Goal: Information Seeking & Learning: Check status

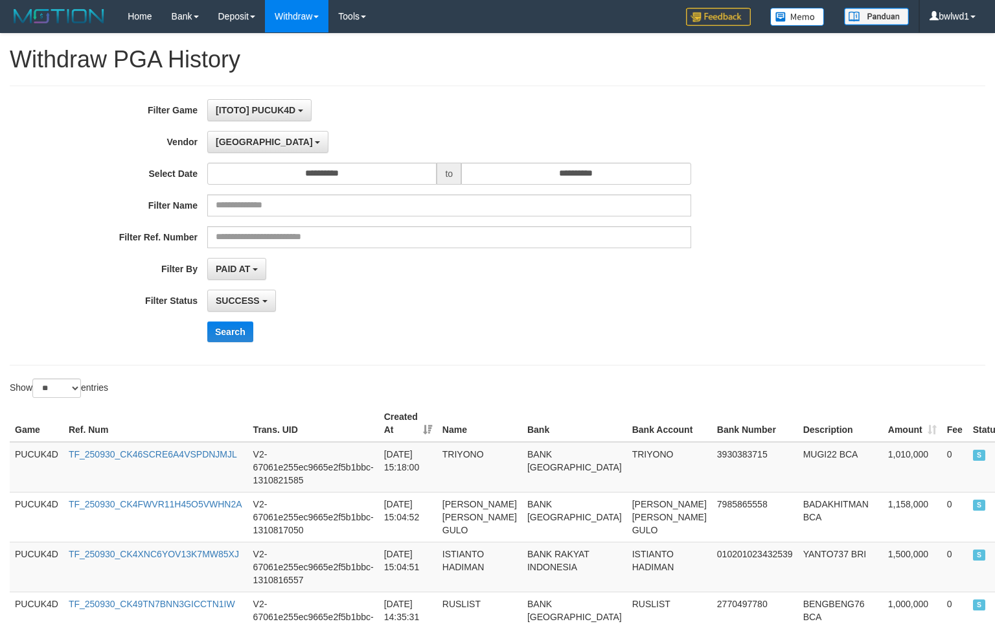
select select "**********"
select select "**"
click at [240, 330] on button "Search" at bounding box center [230, 331] width 46 height 21
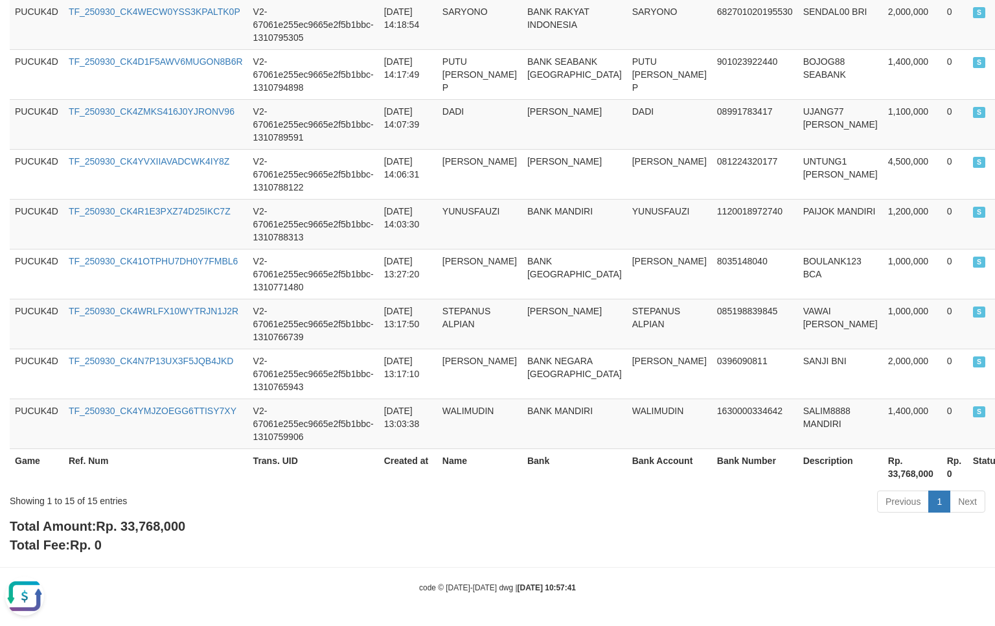
scroll to position [760, 0]
click at [153, 534] on div "Total Amount: Rp. 33,768,000 Total Fee: Rp. 0" at bounding box center [497, 535] width 975 height 37
copy span "33,768,000"
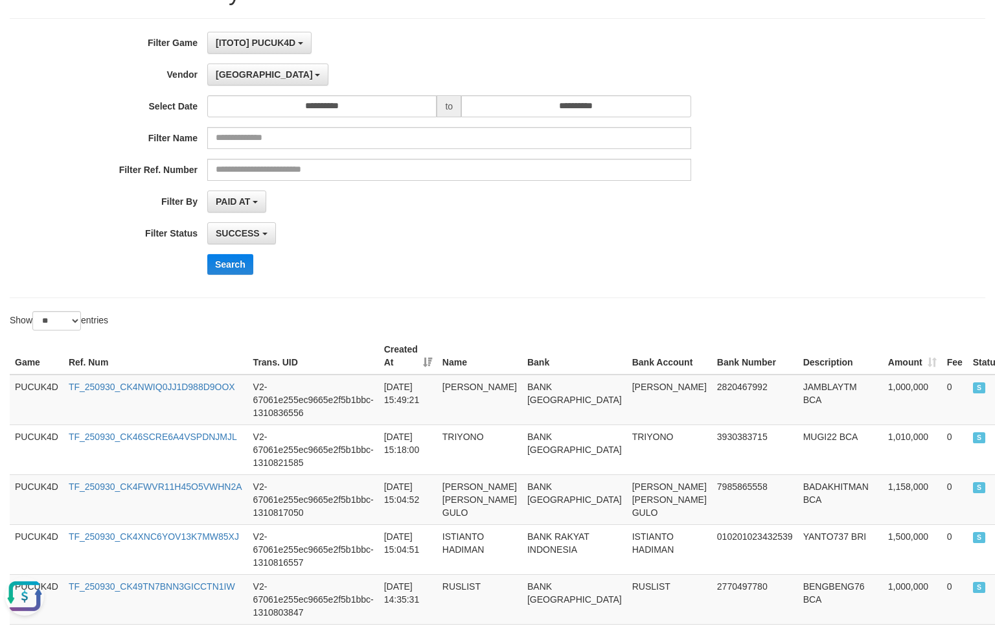
scroll to position [0, 0]
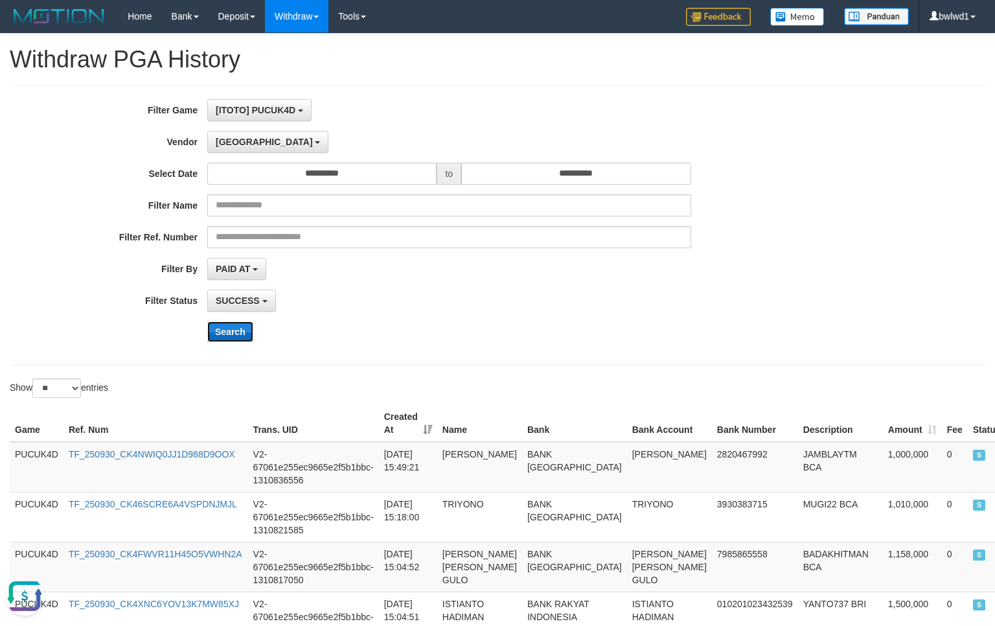
click at [234, 338] on button "Search" at bounding box center [230, 331] width 46 height 21
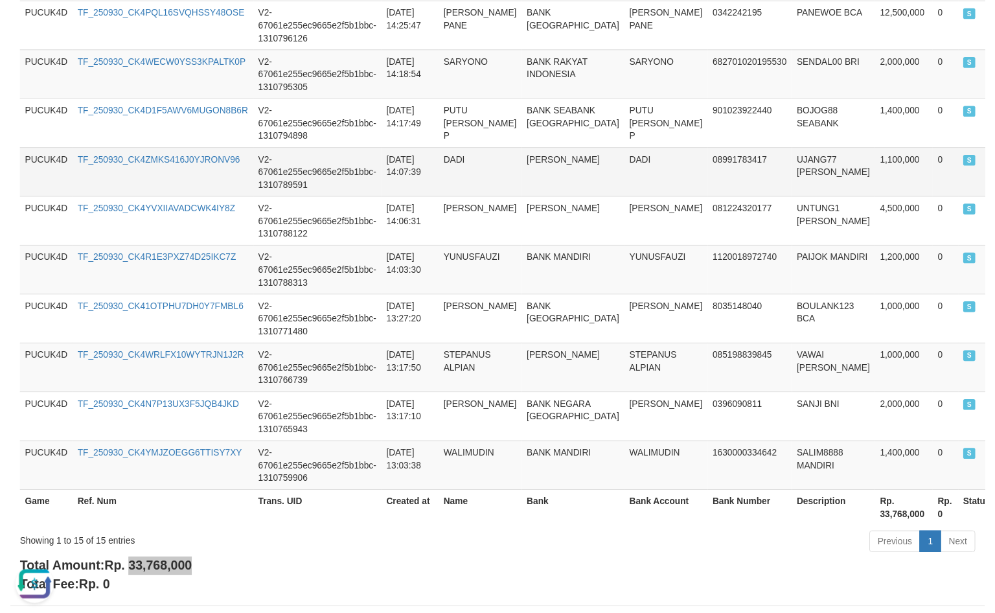
scroll to position [778, 0]
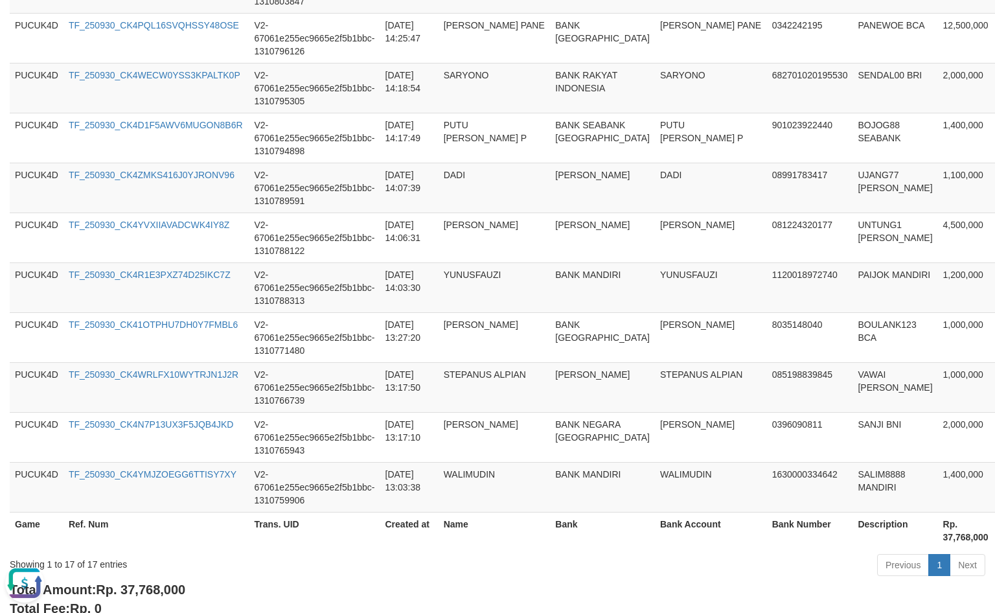
click at [156, 587] on b "Total Amount: Rp. 37,768,000" at bounding box center [98, 589] width 176 height 14
copy span "37,768,000"
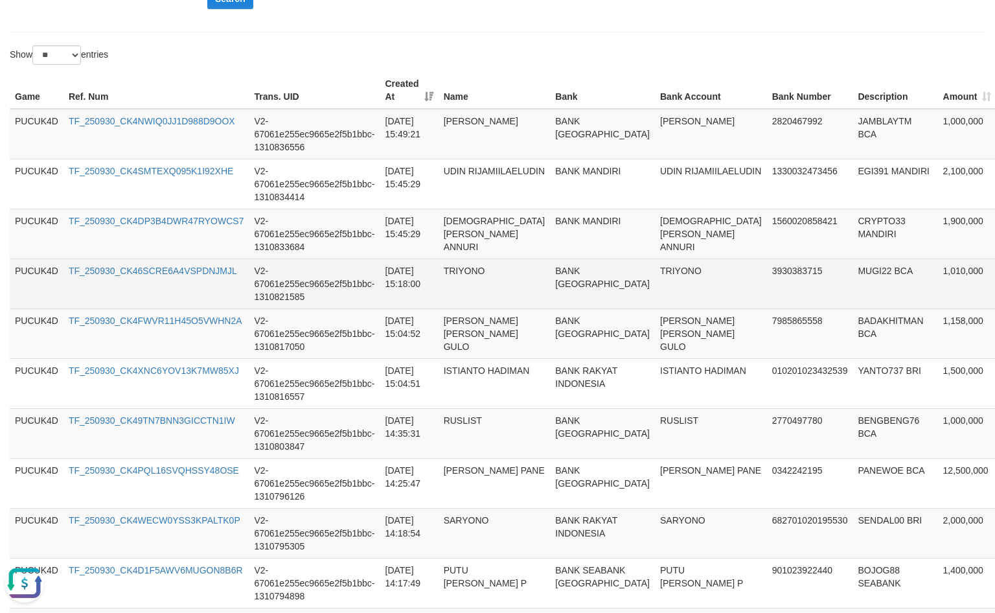
scroll to position [346, 0]
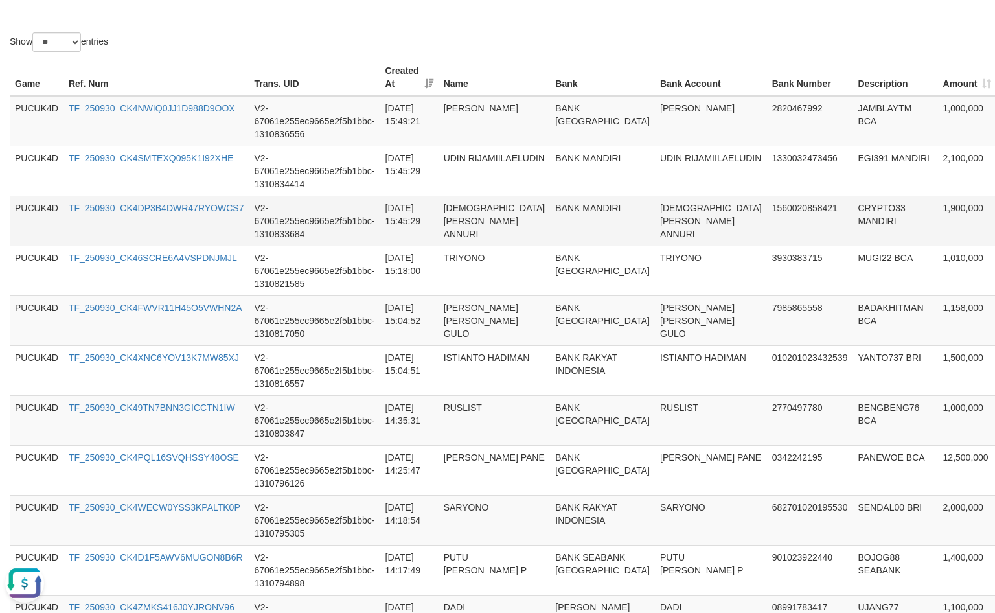
click at [938, 203] on td "1,900,000" at bounding box center [967, 221] width 59 height 50
copy td "1,900,000"
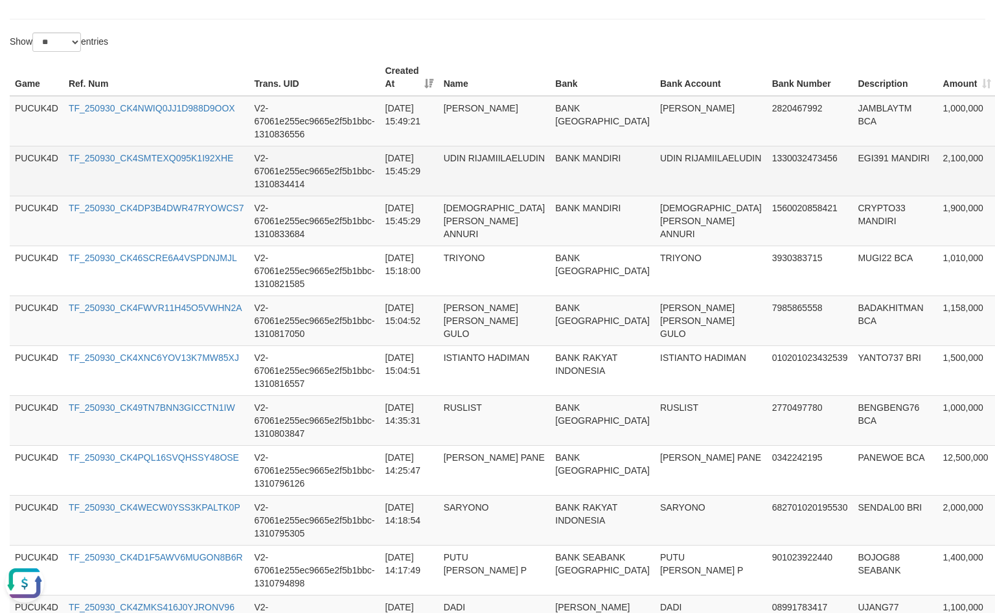
click at [938, 170] on td "2,100,000" at bounding box center [967, 171] width 59 height 50
copy td "2,100,000"
click at [938, 170] on td "2,100,000" at bounding box center [967, 171] width 59 height 50
click at [852, 159] on td "EGI391 MANDIRI" at bounding box center [894, 171] width 85 height 50
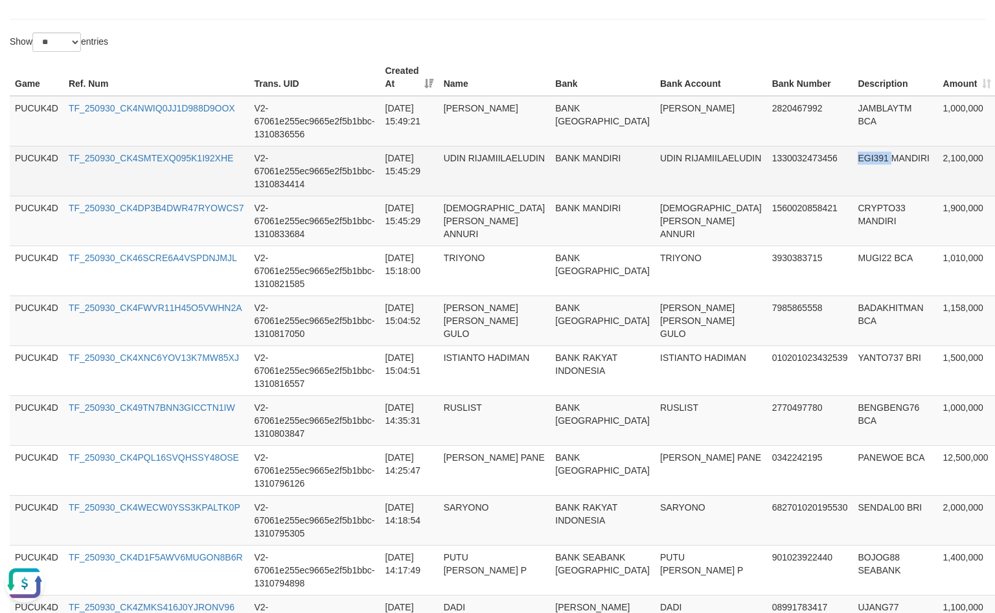
copy td "EGI391"
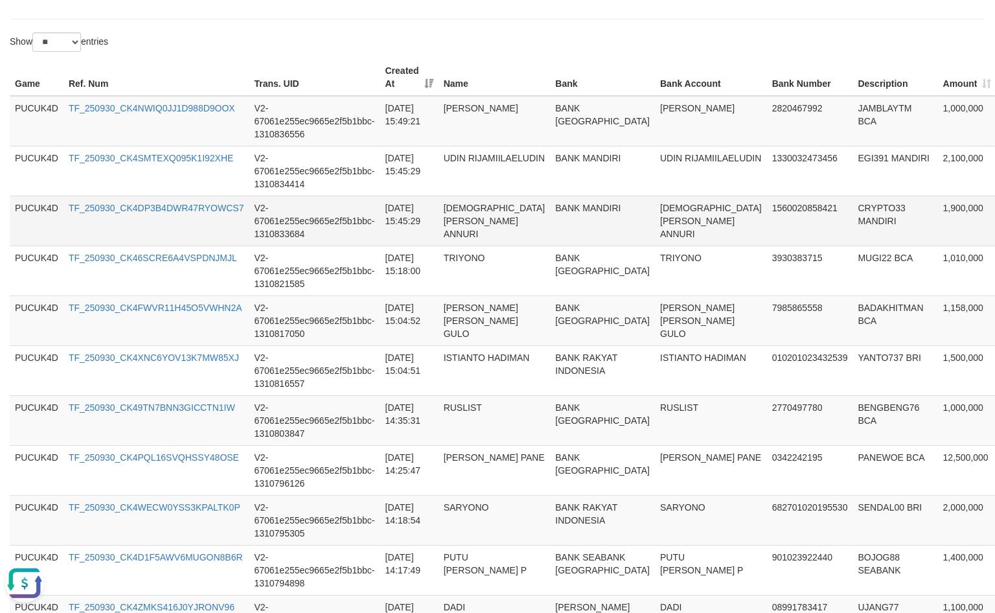
click at [852, 214] on td "CRYPTO33 MANDIRI" at bounding box center [894, 221] width 85 height 50
click at [852, 203] on td "CRYPTO33 MANDIRI" at bounding box center [894, 221] width 85 height 50
copy td "CRYPTO33"
click at [655, 210] on td "[DEMOGRAPHIC_DATA][PERSON_NAME] ANNURI" at bounding box center [711, 221] width 112 height 50
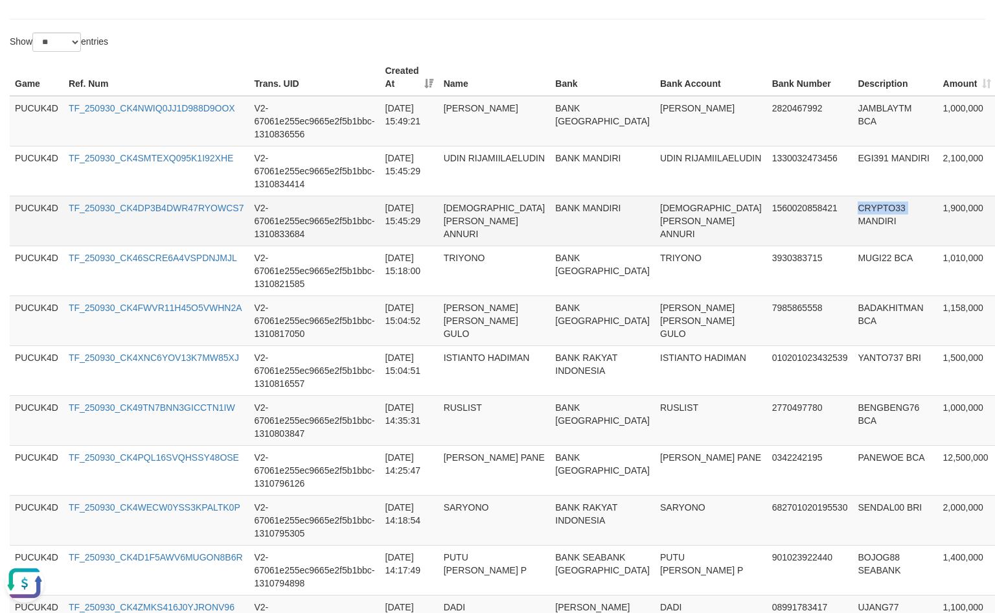
copy td "CRYPTO33"
click at [655, 210] on td "[DEMOGRAPHIC_DATA][PERSON_NAME] ANNURI" at bounding box center [711, 221] width 112 height 50
copy td "[DEMOGRAPHIC_DATA][PERSON_NAME] ANNURI"
click at [655, 210] on td "[DEMOGRAPHIC_DATA][PERSON_NAME] ANNURI" at bounding box center [711, 221] width 112 height 50
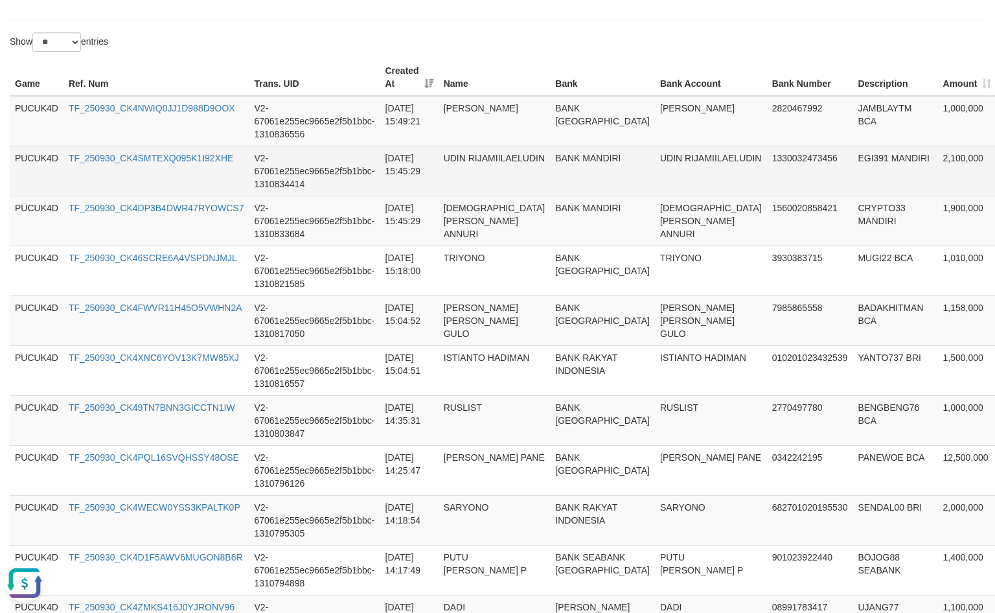
click at [655, 154] on td "UDIN RIJAMIILAELUDIN" at bounding box center [711, 171] width 112 height 50
click at [655, 165] on td "UDIN RIJAMIILAELUDIN" at bounding box center [711, 171] width 112 height 50
copy td "UDIN RIJAMIILAELUDIN"
click at [655, 165] on td "UDIN RIJAMIILAELUDIN" at bounding box center [711, 171] width 112 height 50
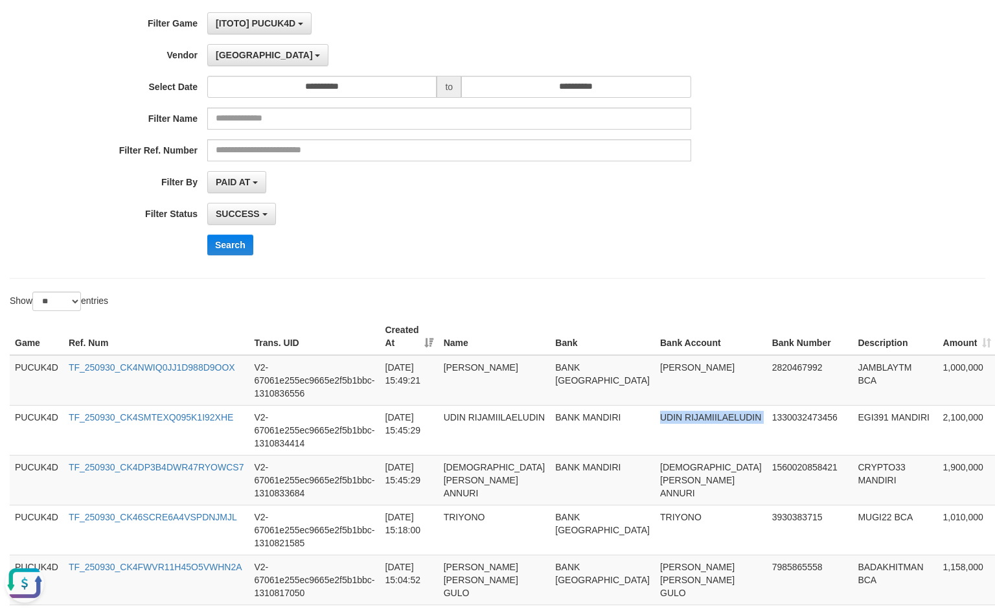
scroll to position [0, 0]
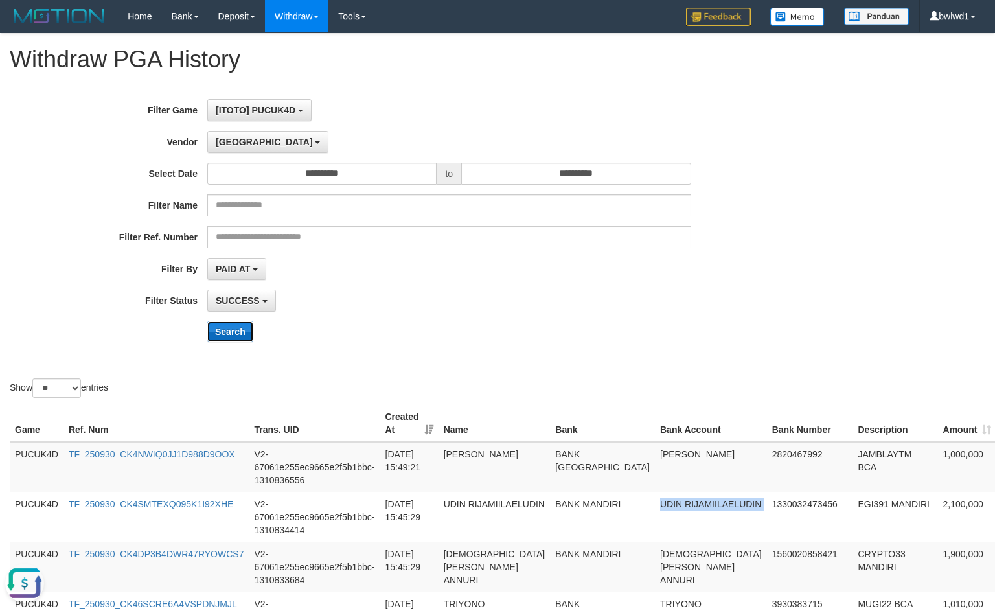
click at [233, 332] on button "Search" at bounding box center [230, 331] width 46 height 21
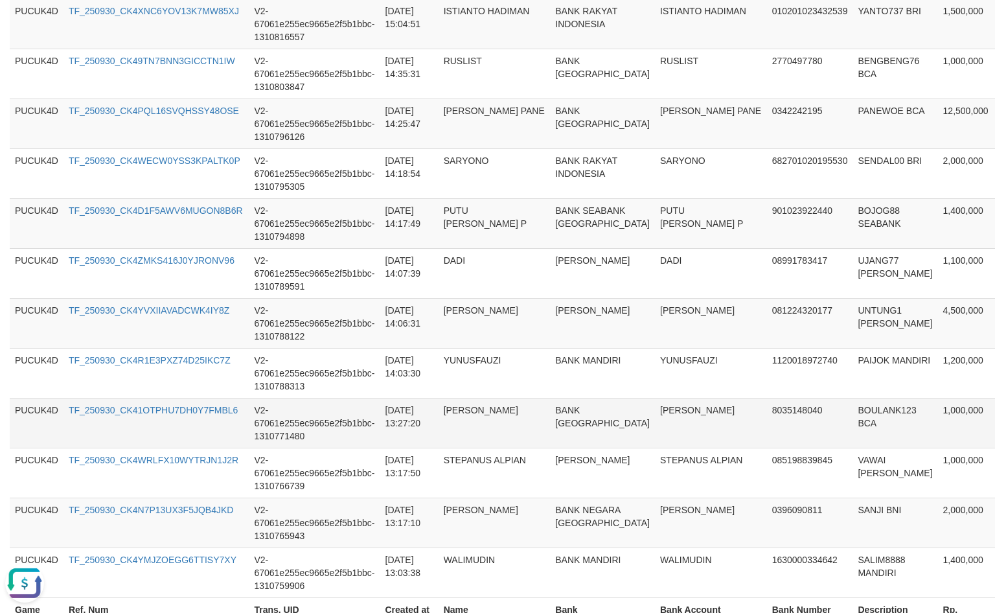
scroll to position [910, 0]
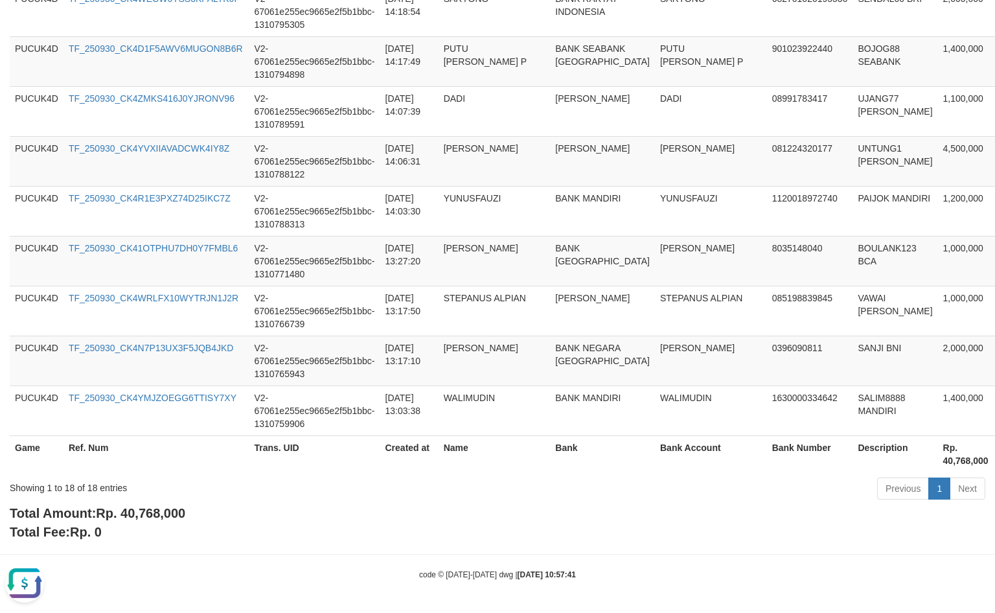
click at [146, 506] on span "Rp. 40,768,000" at bounding box center [140, 513] width 89 height 14
copy span "40,768,000"
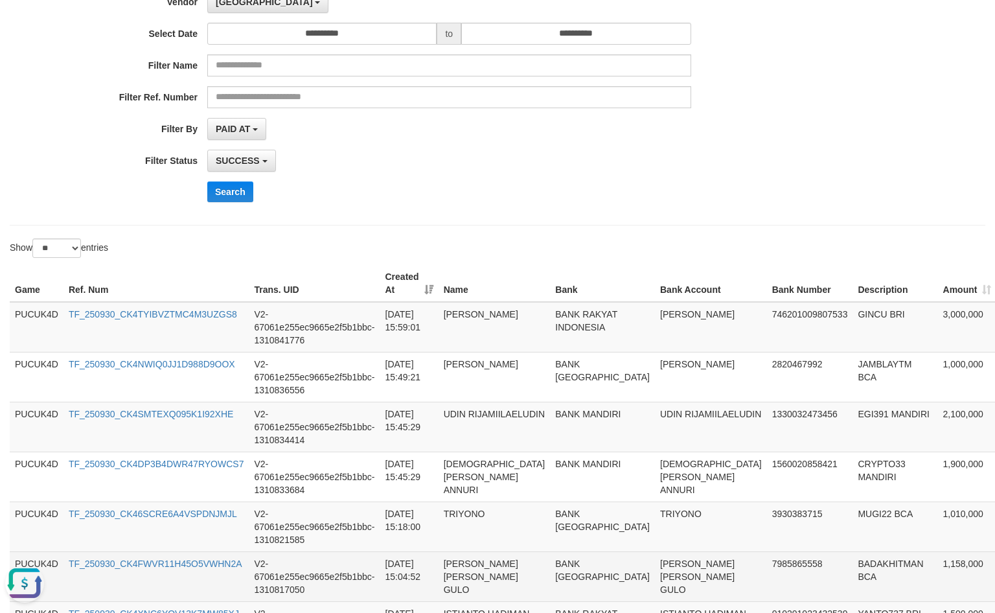
scroll to position [133, 0]
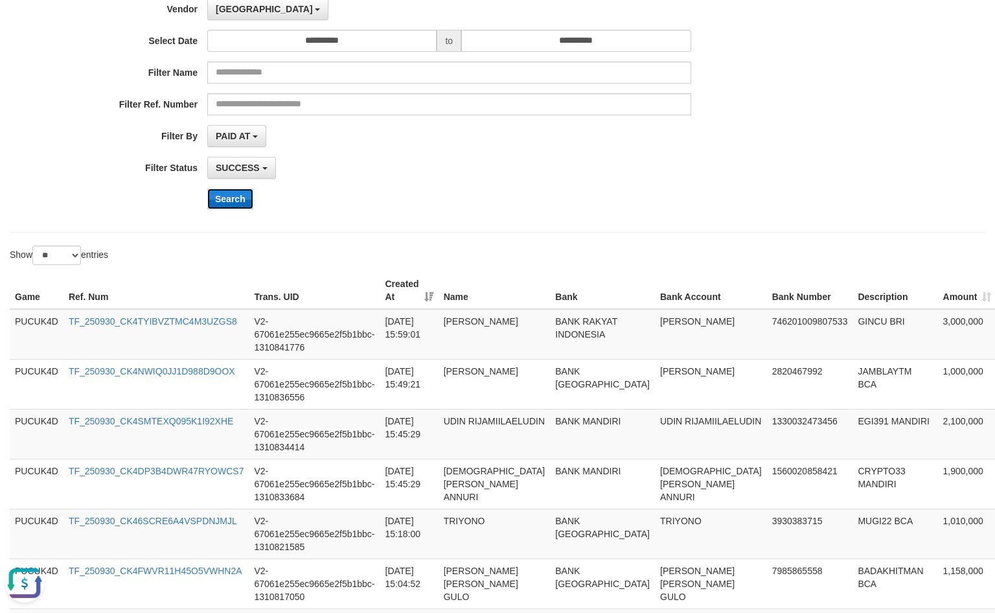
click at [239, 201] on button "Search" at bounding box center [230, 198] width 46 height 21
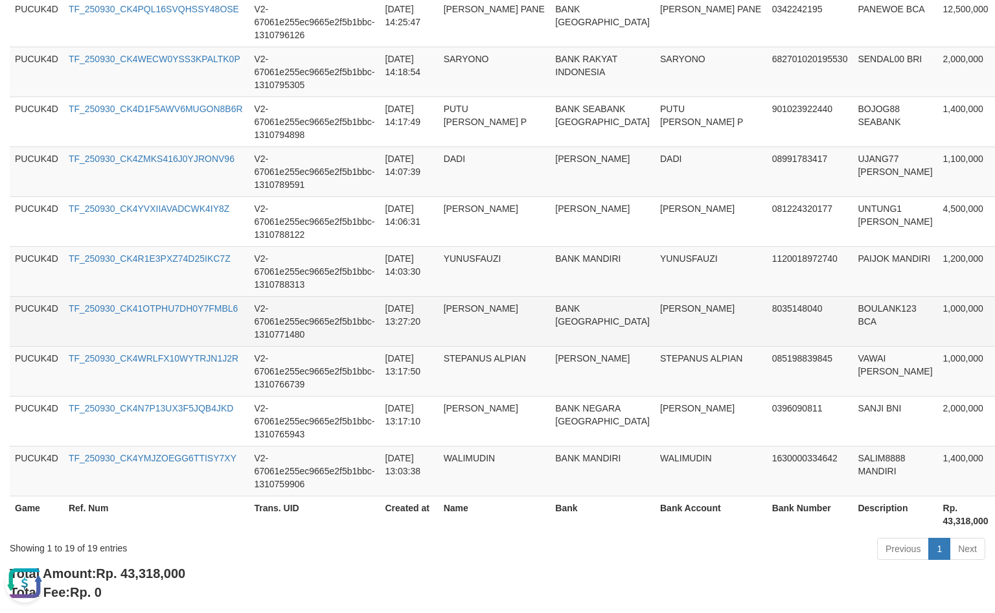
scroll to position [960, 0]
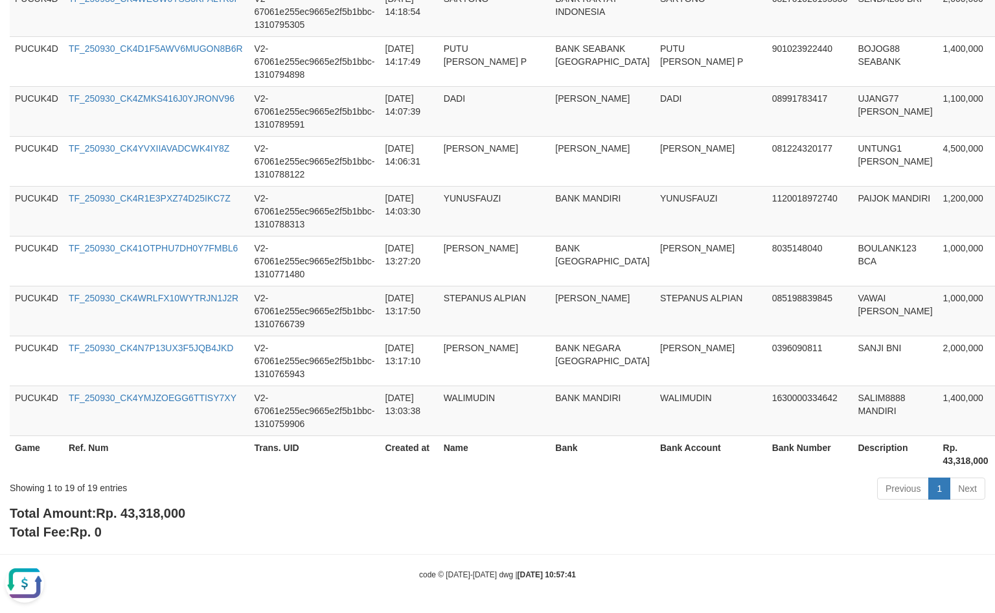
click at [145, 517] on span "Rp. 43,318,000" at bounding box center [140, 513] width 89 height 14
click at [146, 517] on span "Rp. 43,318,000" at bounding box center [140, 513] width 89 height 14
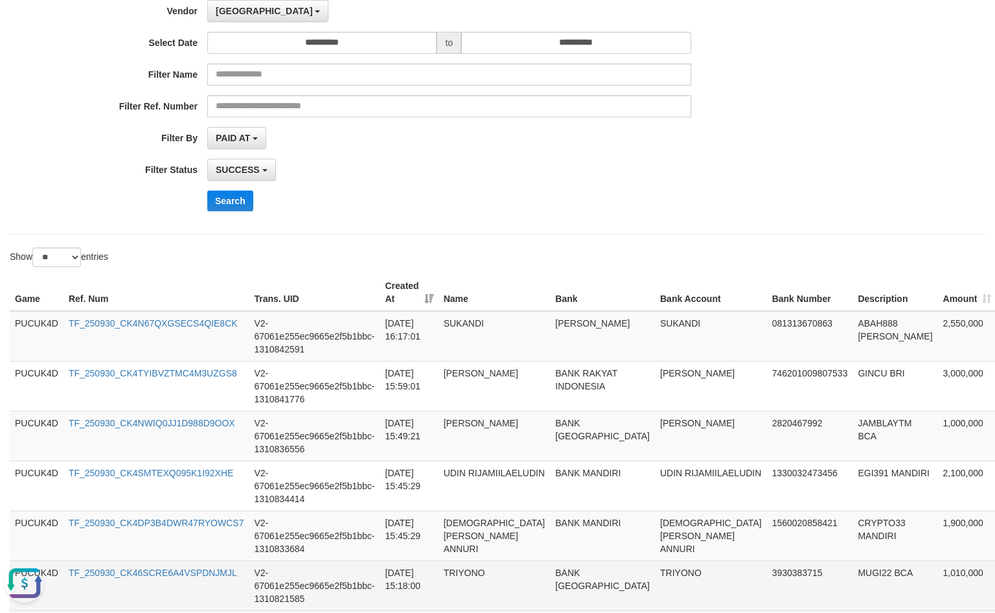
scroll to position [96, 0]
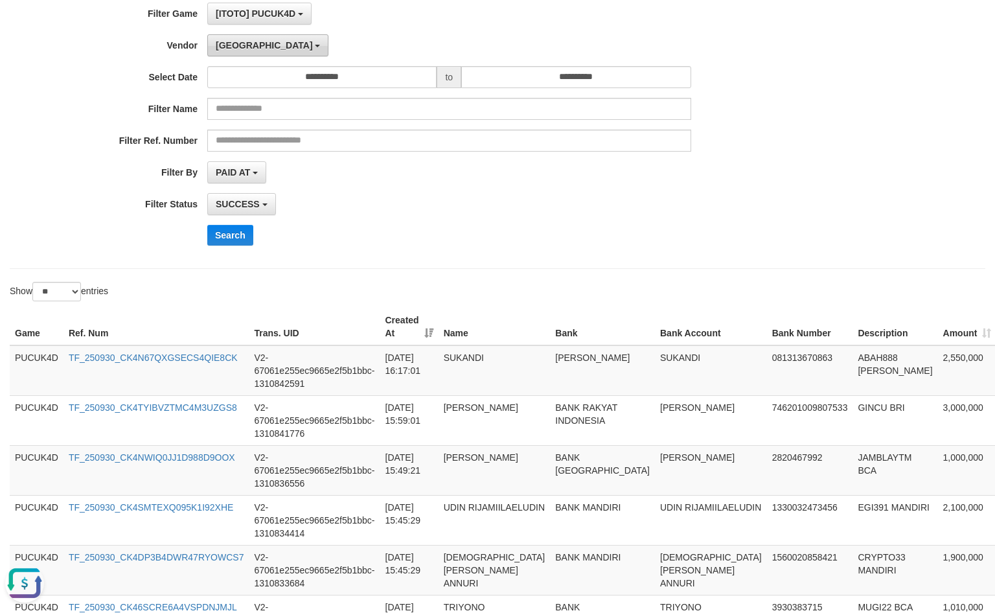
click at [237, 45] on span "[GEOGRAPHIC_DATA]" at bounding box center [264, 45] width 97 height 10
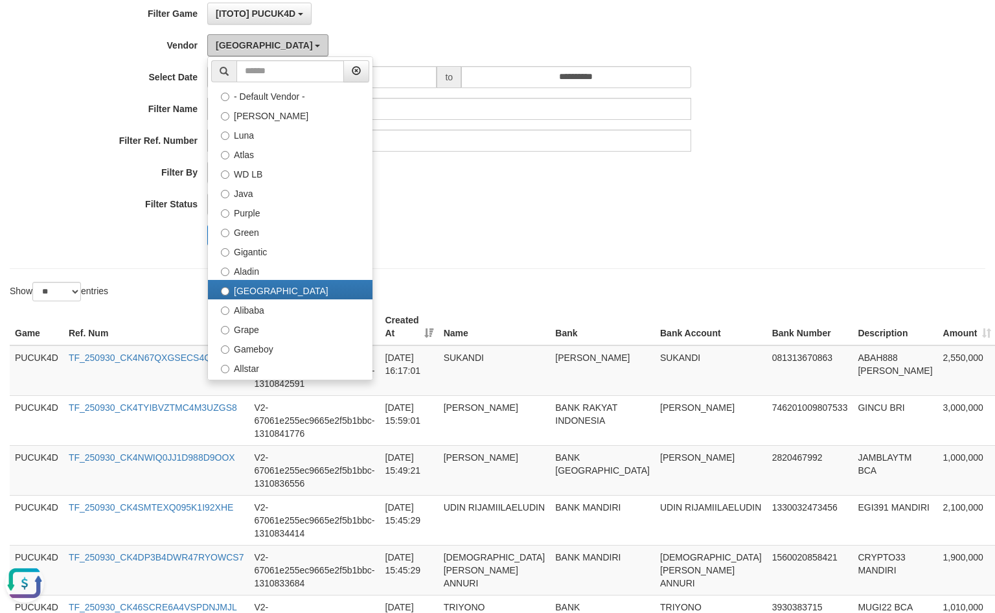
scroll to position [464, 0]
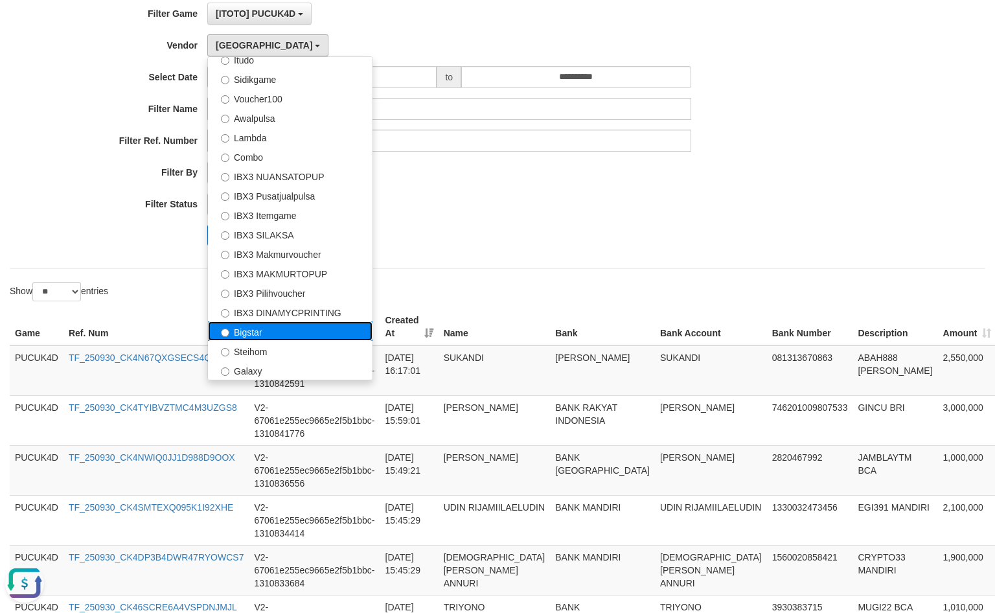
click at [301, 337] on label "Bigstar" at bounding box center [290, 330] width 165 height 19
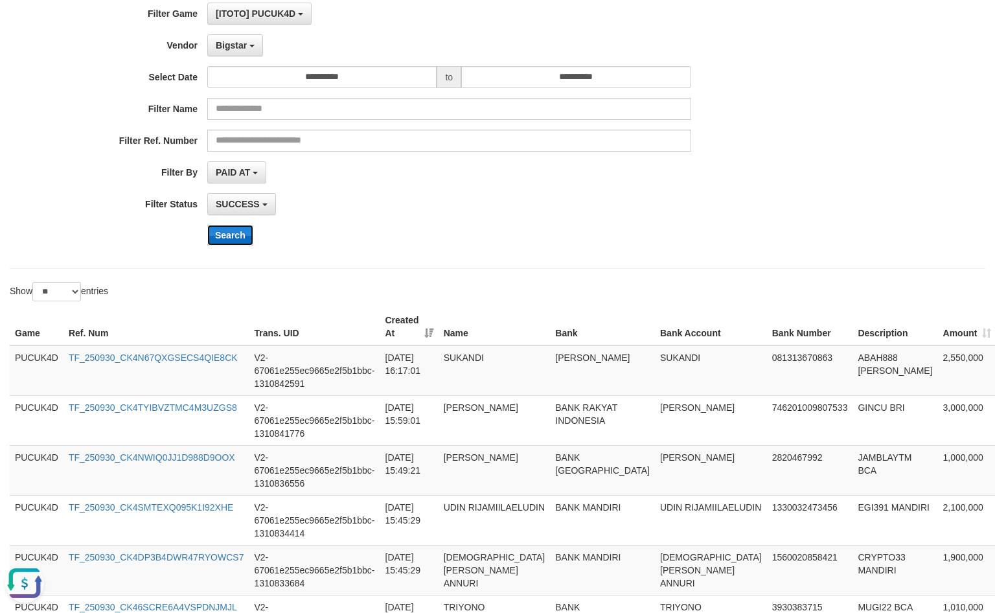
click at [237, 245] on button "Search" at bounding box center [230, 235] width 46 height 21
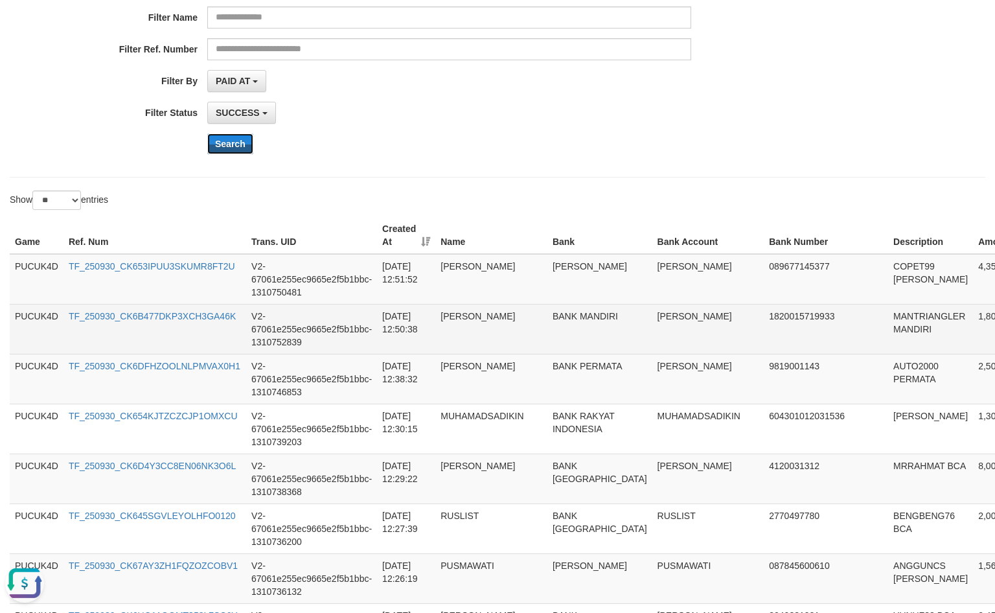
scroll to position [0, 0]
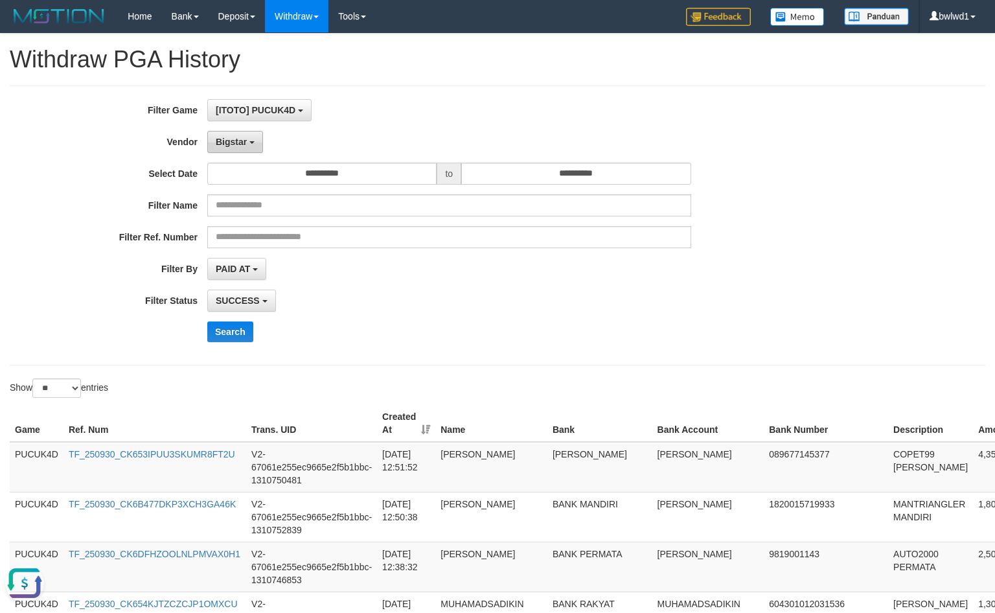
click at [251, 141] on button "Bigstar" at bounding box center [235, 142] width 56 height 22
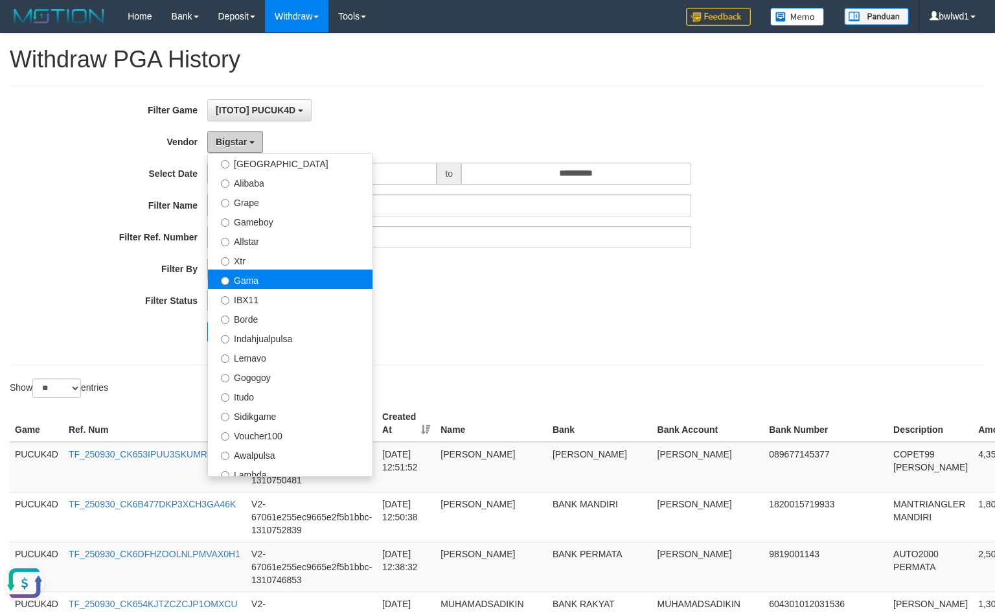
scroll to position [205, 0]
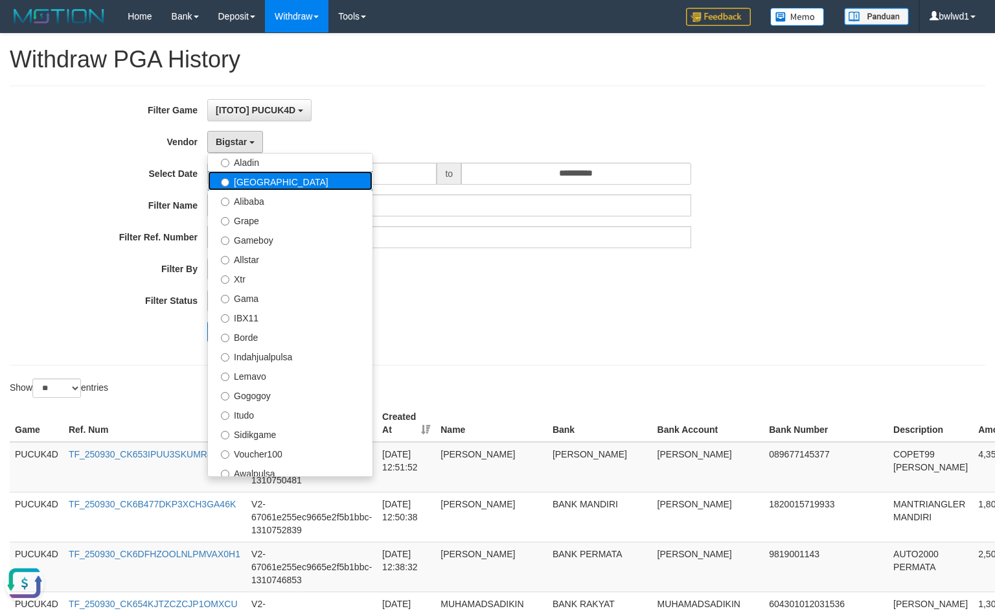
click at [315, 188] on label "[GEOGRAPHIC_DATA]" at bounding box center [290, 180] width 165 height 19
select select "**********"
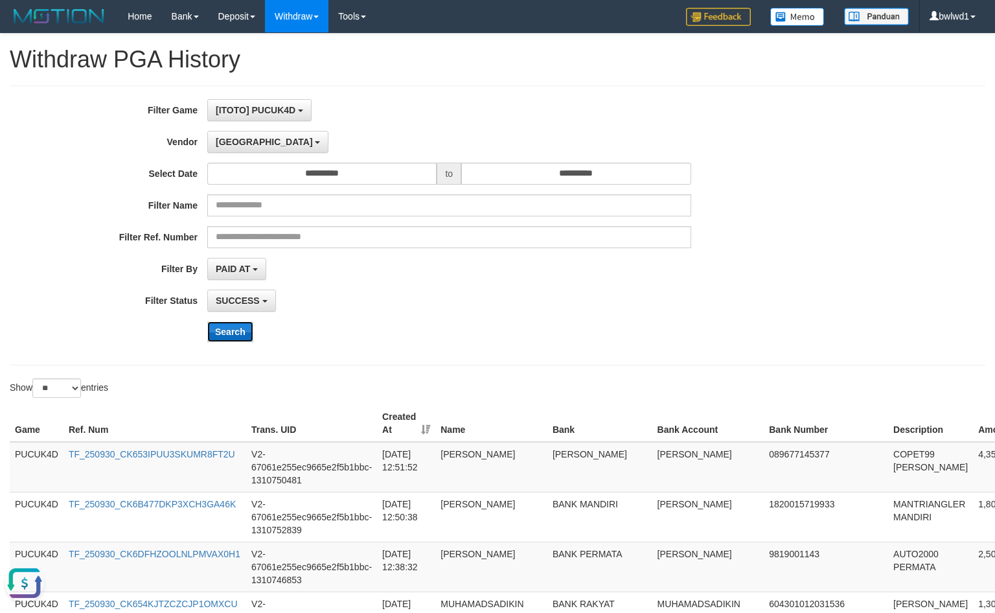
click at [244, 334] on button "Search" at bounding box center [230, 331] width 46 height 21
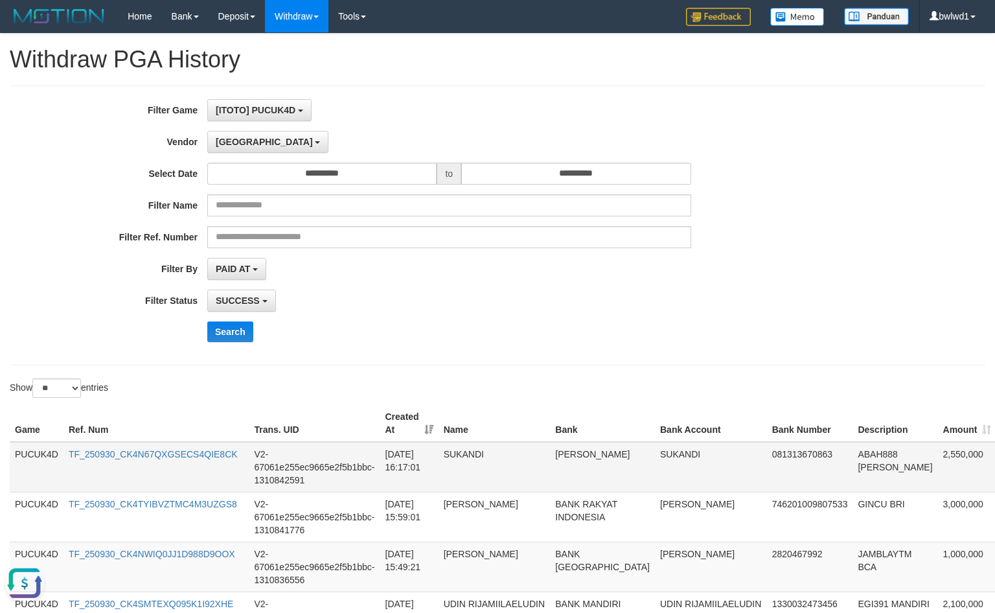
click at [938, 461] on td "2,550,000" at bounding box center [967, 467] width 59 height 51
click at [852, 452] on td "ABAH888 [PERSON_NAME]" at bounding box center [894, 467] width 85 height 51
click at [655, 464] on td "SUKANDI" at bounding box center [711, 467] width 112 height 51
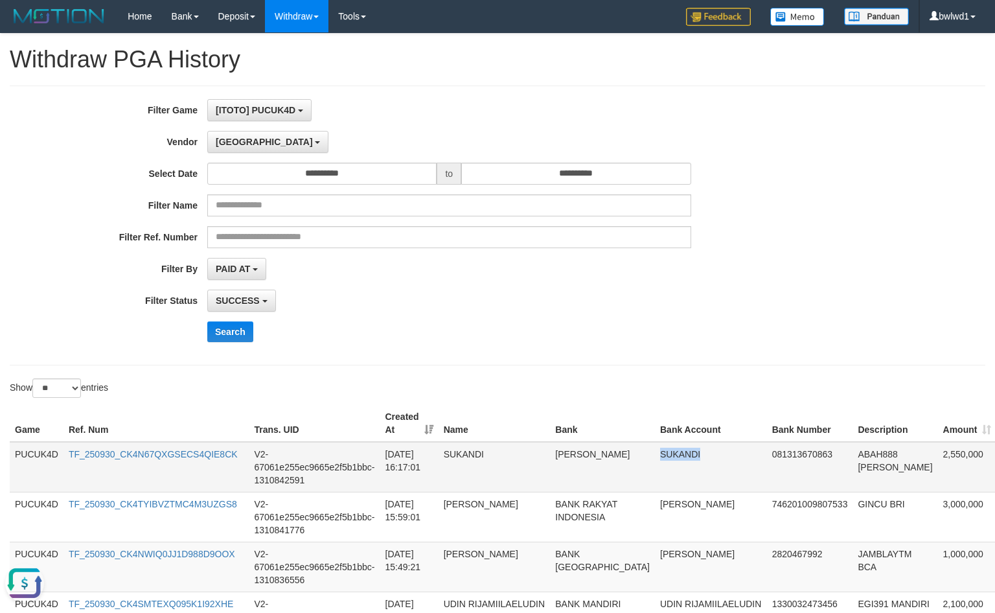
click at [655, 464] on td "SUKANDI" at bounding box center [711, 467] width 112 height 51
click at [218, 338] on button "Search" at bounding box center [230, 331] width 46 height 21
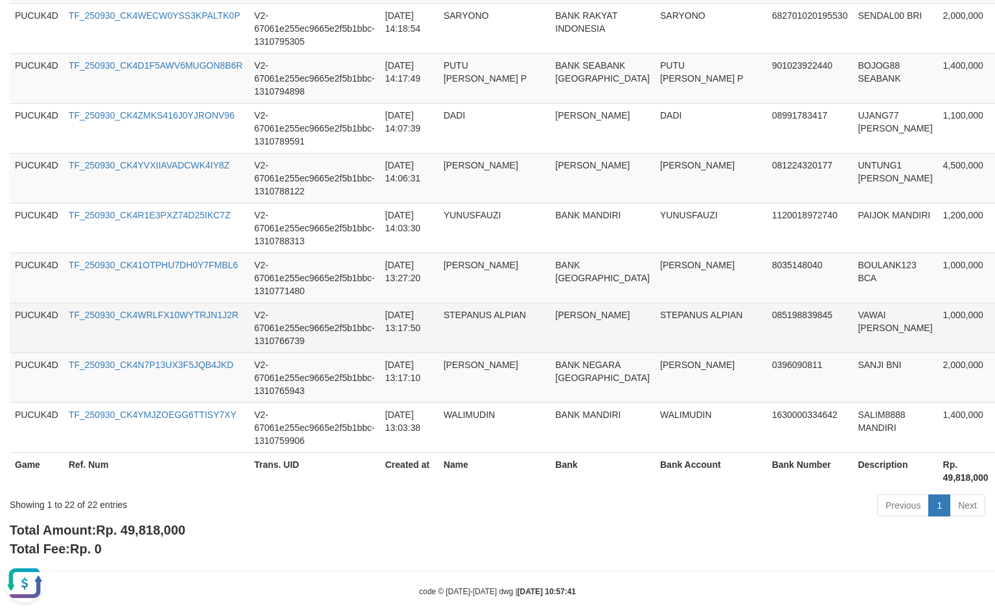
scroll to position [1110, 0]
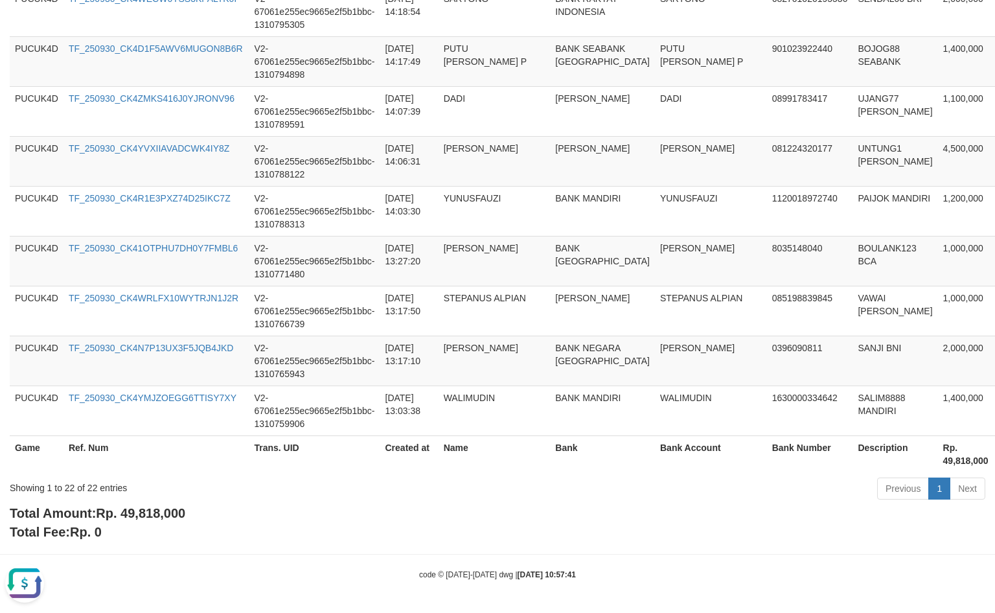
click at [171, 506] on span "Rp. 49,818,000" at bounding box center [140, 513] width 89 height 14
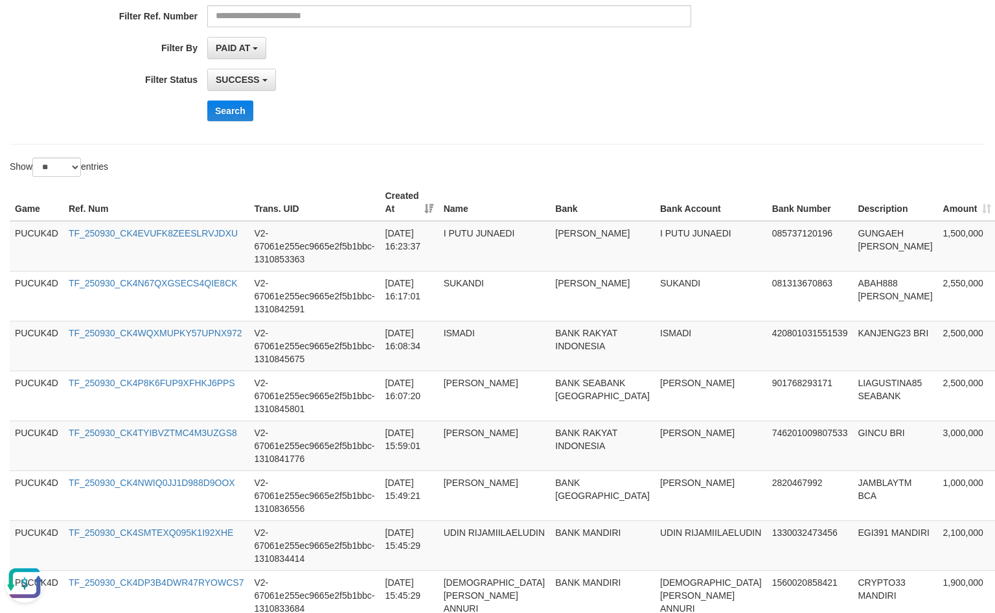
scroll to position [161, 0]
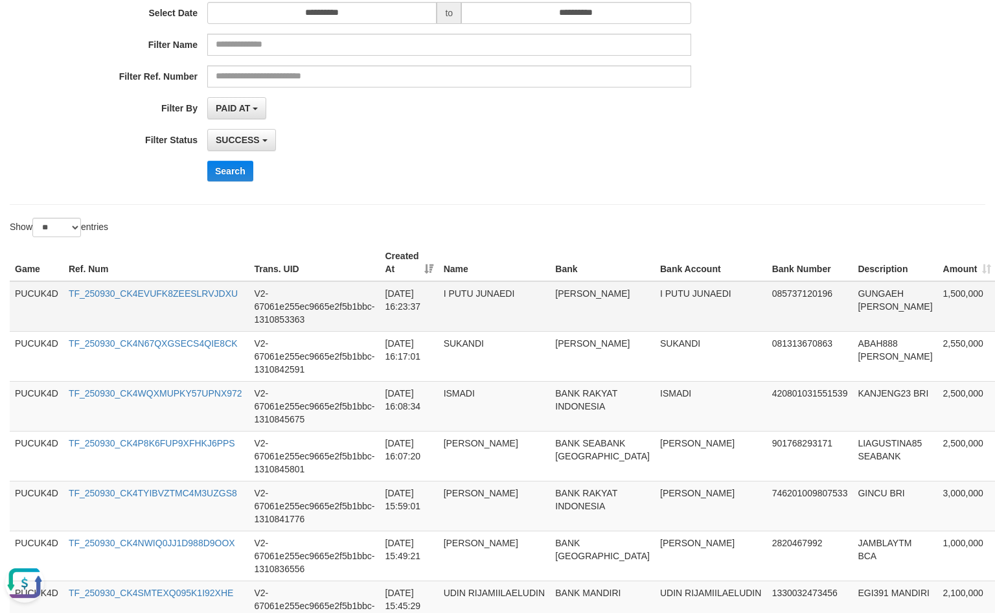
click at [938, 298] on td "1,500,000" at bounding box center [967, 306] width 59 height 51
click at [852, 301] on td "GUNGAEH [PERSON_NAME]" at bounding box center [894, 306] width 85 height 51
click at [655, 303] on td "I PUTU JUNAEDI" at bounding box center [711, 306] width 112 height 51
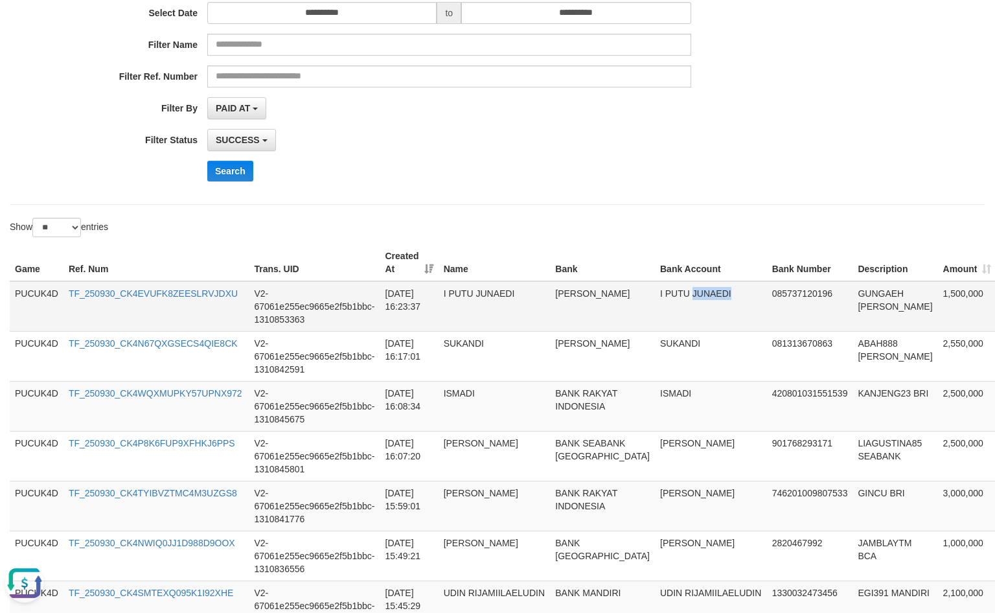
click at [655, 303] on td "I PUTU JUNAEDI" at bounding box center [711, 306] width 112 height 51
click at [550, 320] on td "[PERSON_NAME]" at bounding box center [602, 306] width 105 height 51
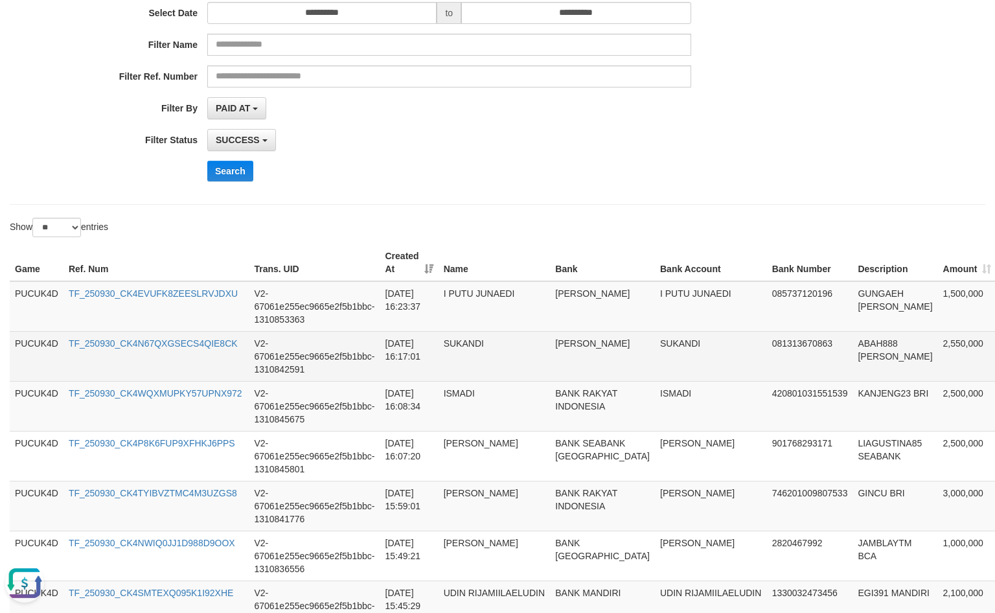
click at [446, 363] on td "SUKANDI" at bounding box center [494, 356] width 112 height 50
click at [306, 379] on td "V2-67061e255ec9665e2f5b1bbc-1310842591" at bounding box center [314, 356] width 131 height 50
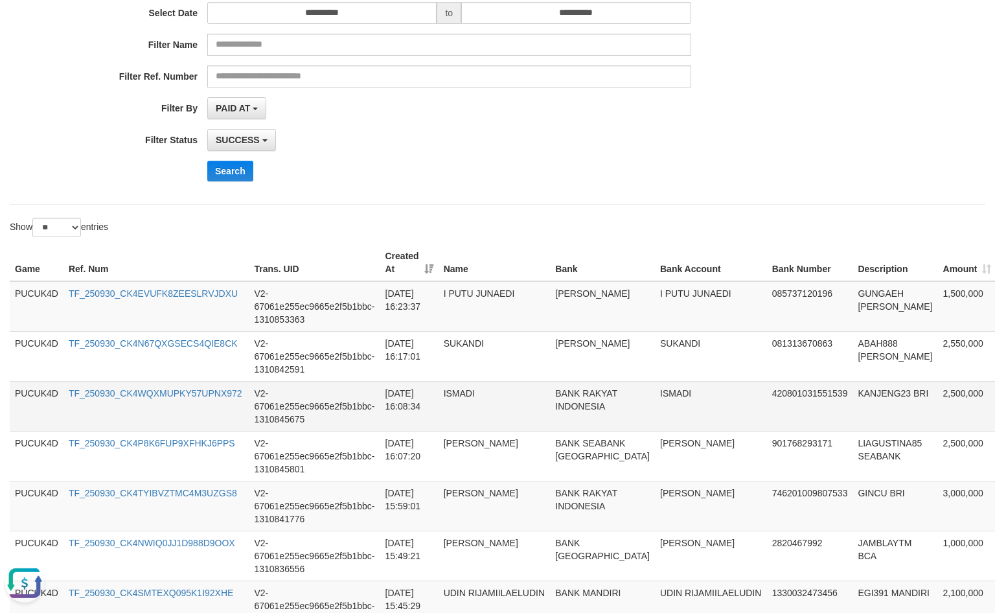
click at [852, 394] on td "KANJENG23 BRI" at bounding box center [894, 406] width 85 height 50
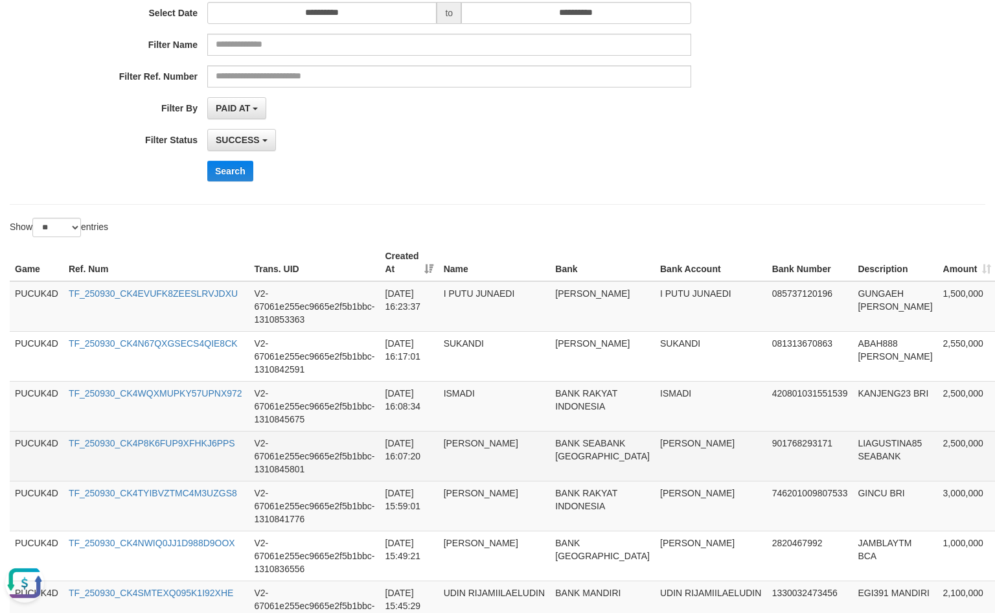
click at [852, 444] on td "LIAGUSTINA85 SEABANK" at bounding box center [894, 456] width 85 height 50
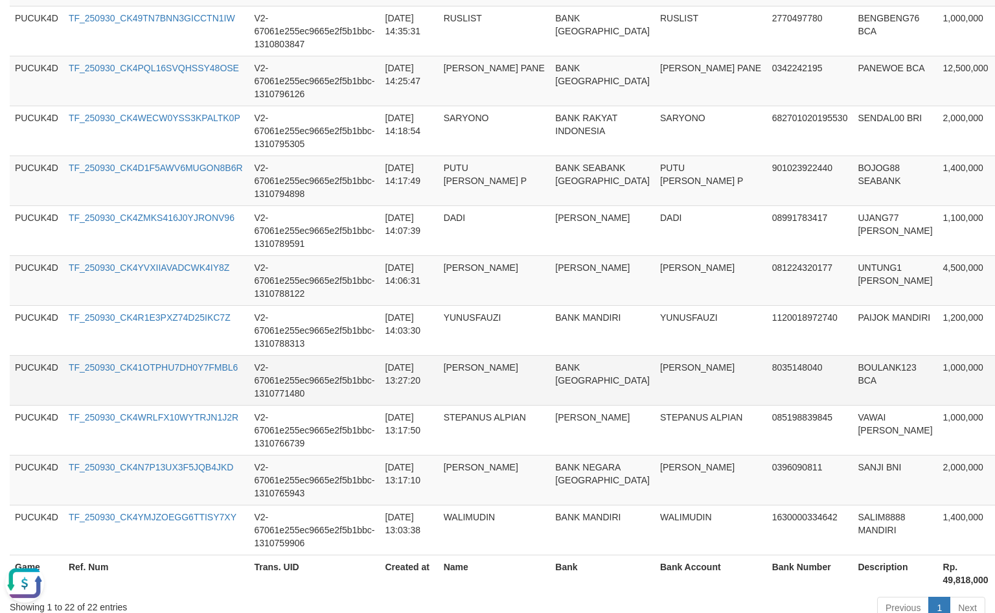
scroll to position [1110, 0]
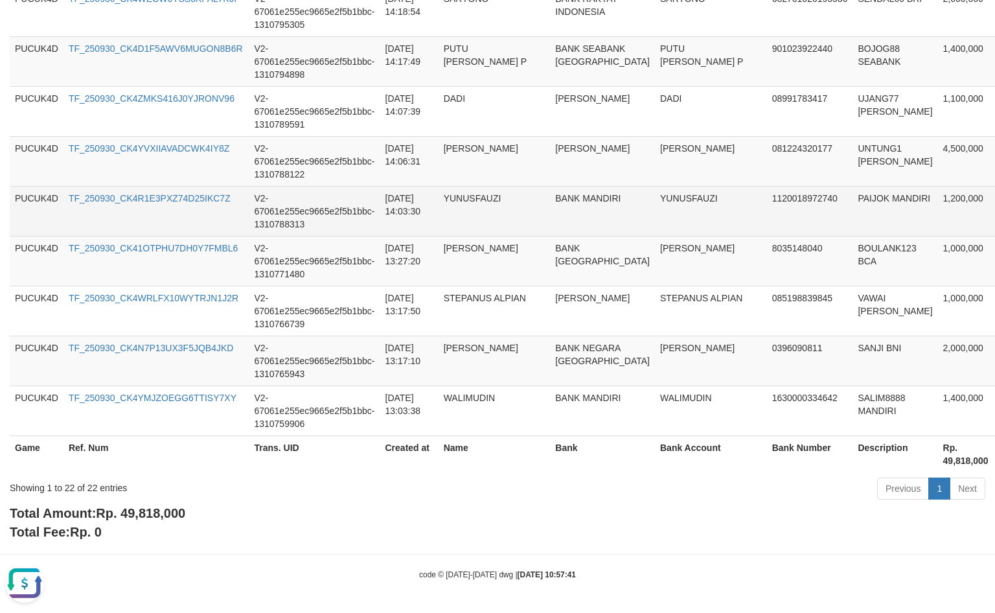
click at [400, 209] on td "[DATE] 14:03:30" at bounding box center [409, 211] width 58 height 50
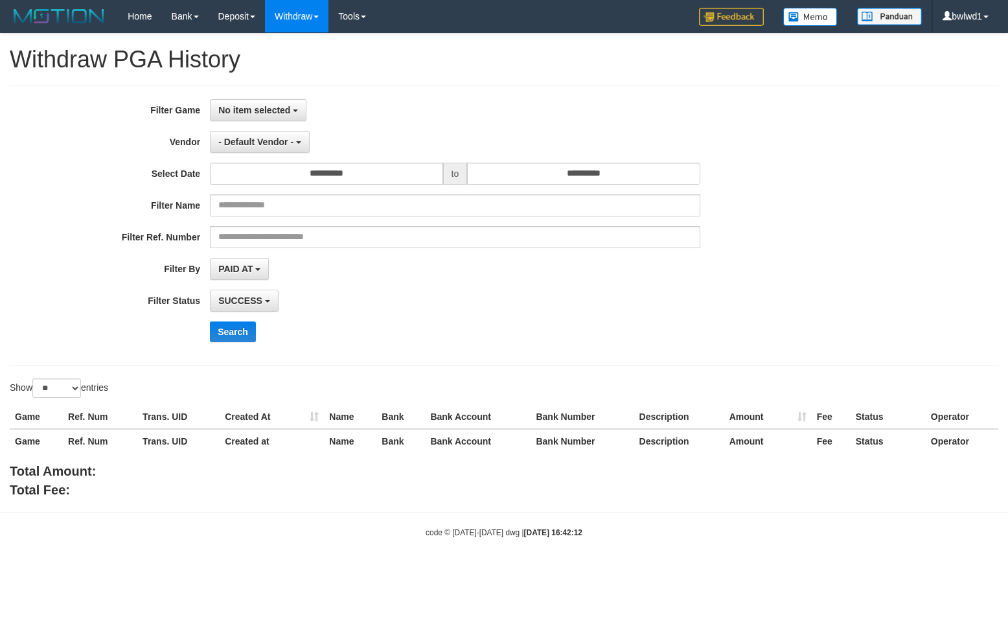
select select
select select "**"
click at [231, 104] on button "No item selected" at bounding box center [258, 110] width 96 height 22
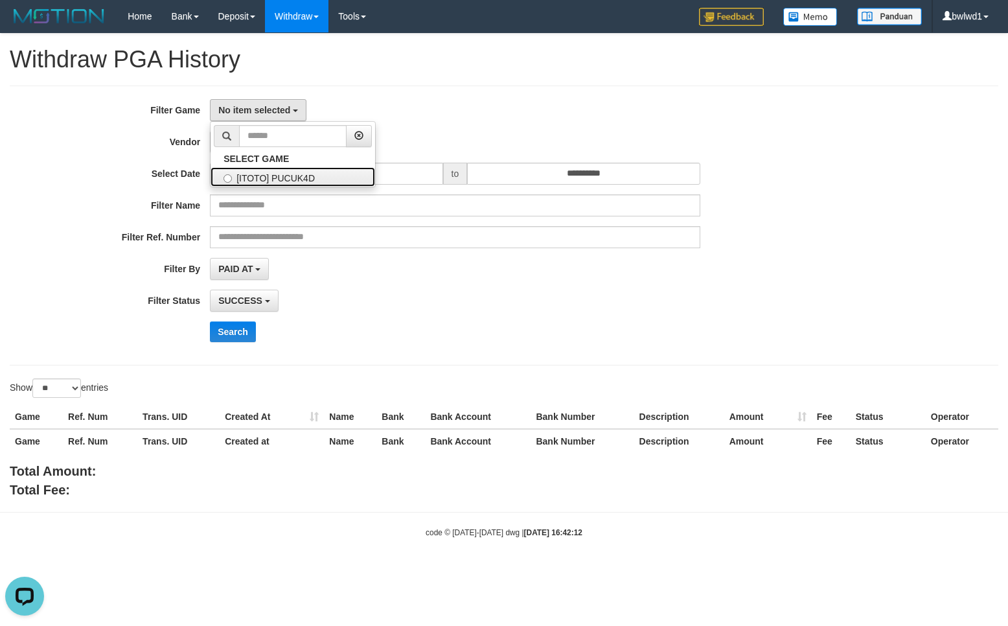
click at [253, 175] on label "[ITOTO] PUCUK4D" at bounding box center [292, 176] width 165 height 19
select select "****"
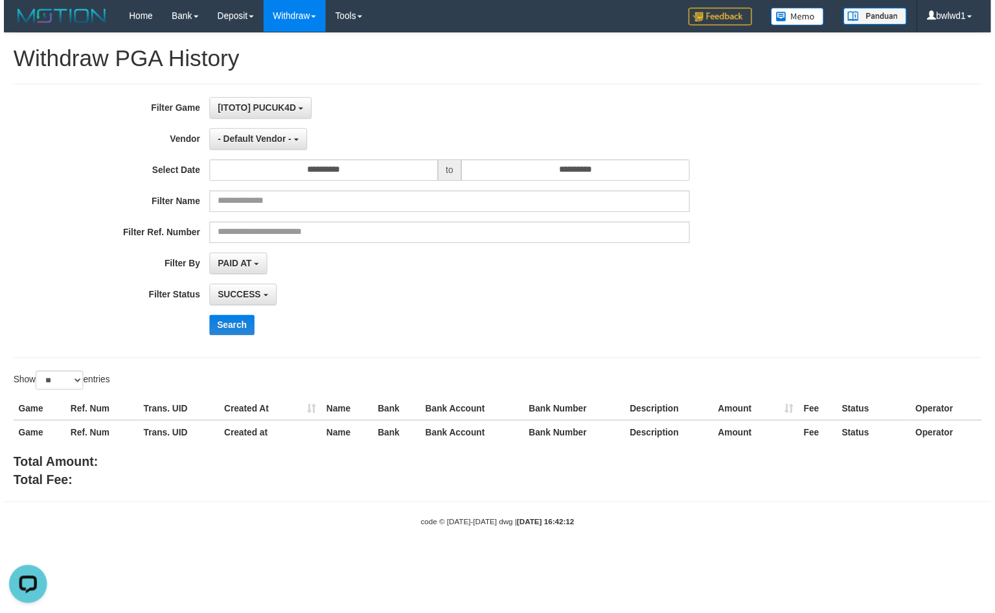
scroll to position [11, 0]
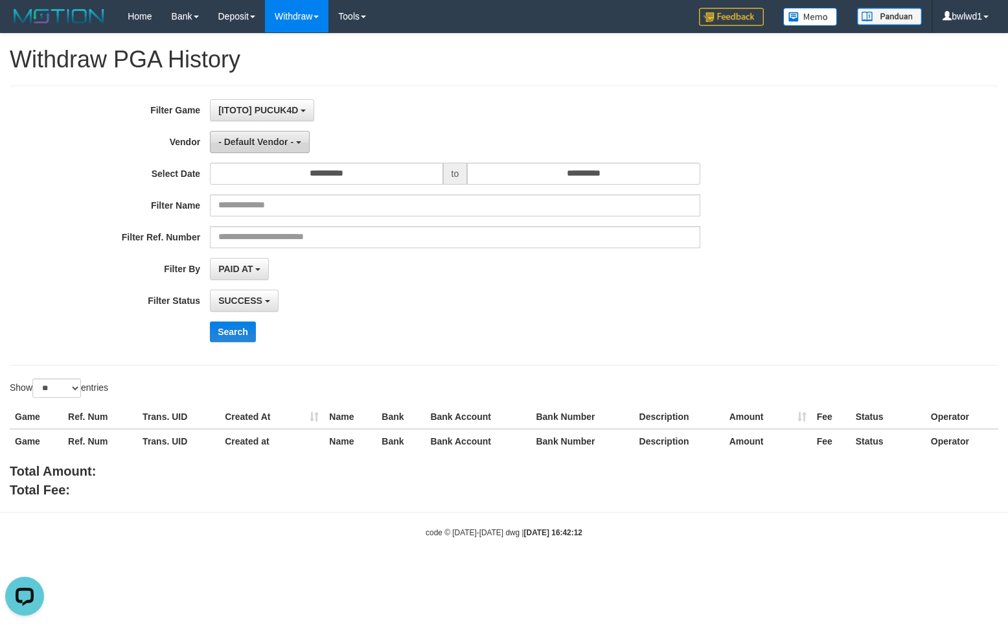
drag, startPoint x: 239, startPoint y: 158, endPoint x: 253, endPoint y: 148, distance: 16.7
click at [239, 157] on div "**********" at bounding box center [420, 225] width 840 height 253
click at [253, 148] on button "- Default Vendor -" at bounding box center [260, 142] width 100 height 22
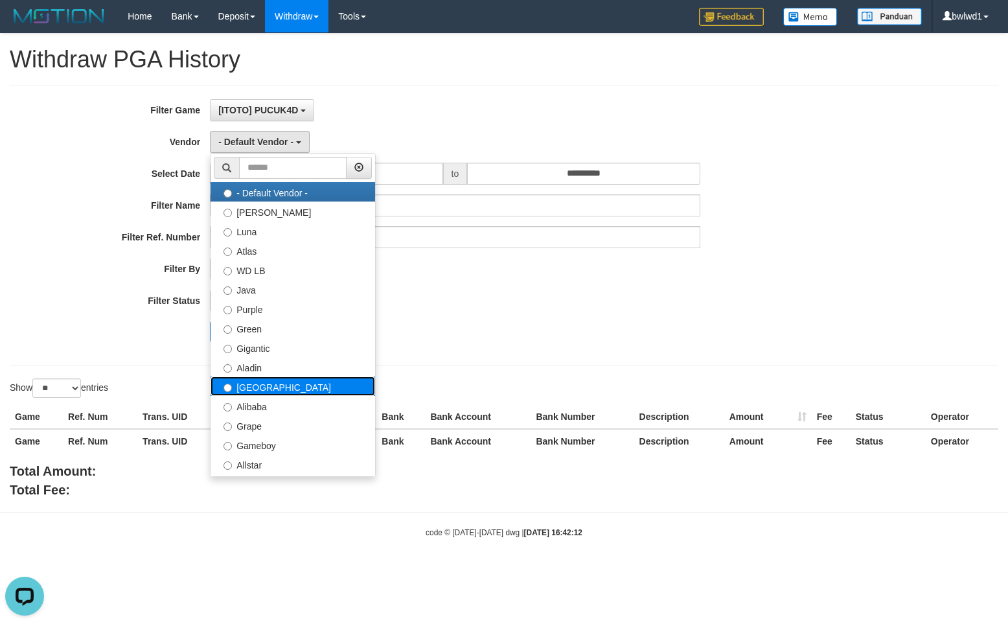
click at [312, 392] on label "[GEOGRAPHIC_DATA]" at bounding box center [292, 385] width 165 height 19
select select "**********"
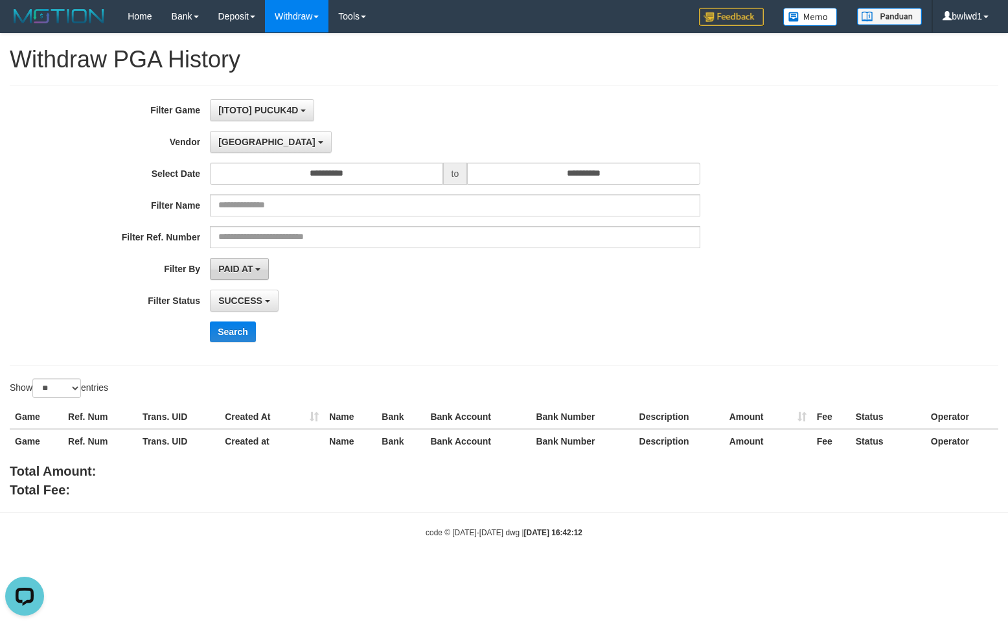
click at [236, 265] on span "PAID AT" at bounding box center [235, 269] width 34 height 10
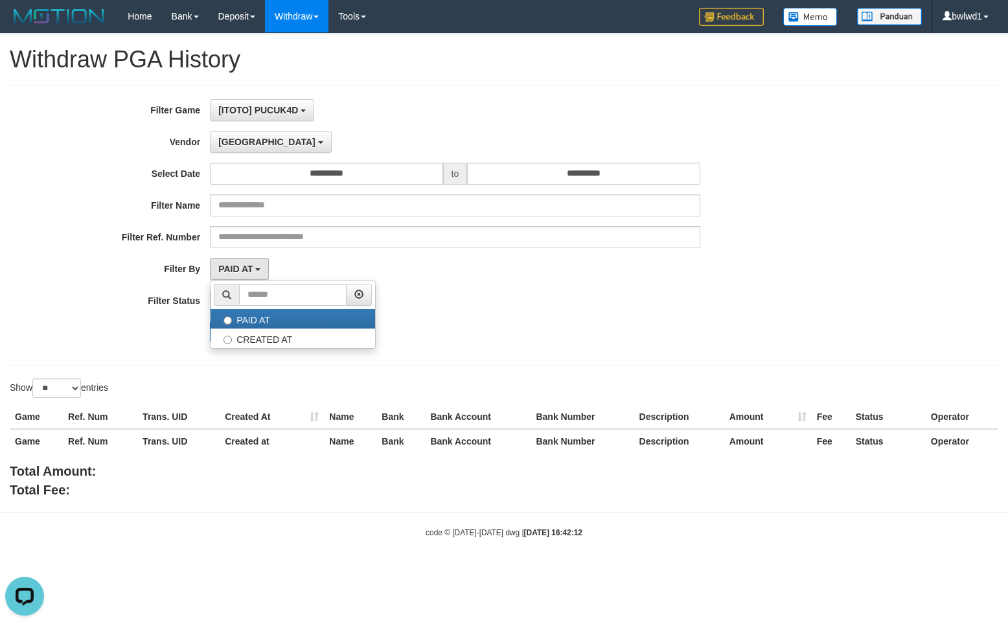
drag, startPoint x: 529, startPoint y: 316, endPoint x: 512, endPoint y: 323, distance: 18.6
click at [527, 319] on div "**********" at bounding box center [420, 225] width 840 height 253
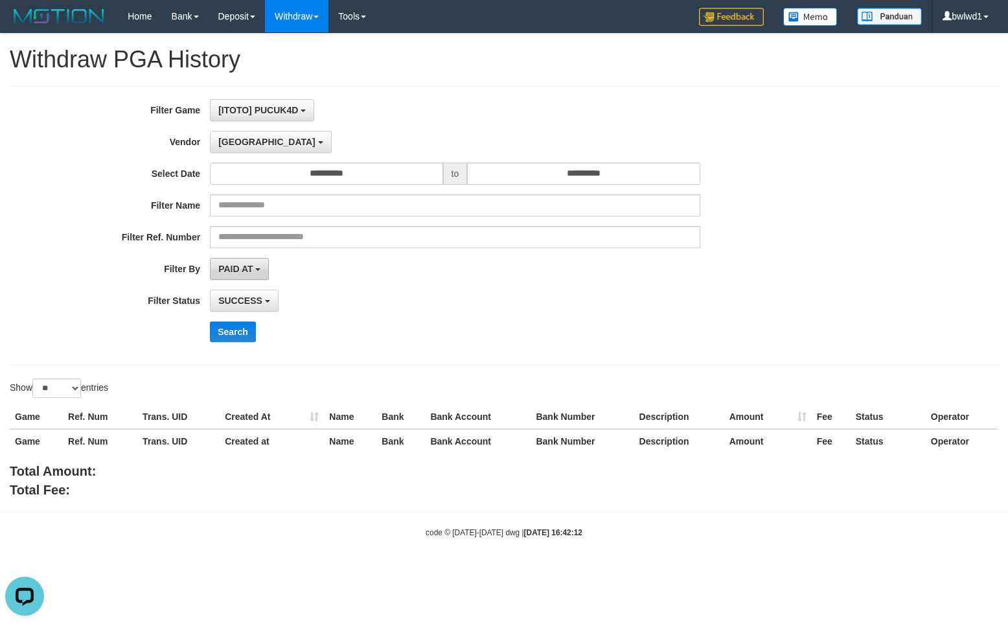
drag, startPoint x: 224, startPoint y: 319, endPoint x: 239, endPoint y: 277, distance: 44.7
click at [237, 299] on div "**********" at bounding box center [420, 225] width 840 height 253
click at [239, 335] on button "Search" at bounding box center [233, 331] width 46 height 21
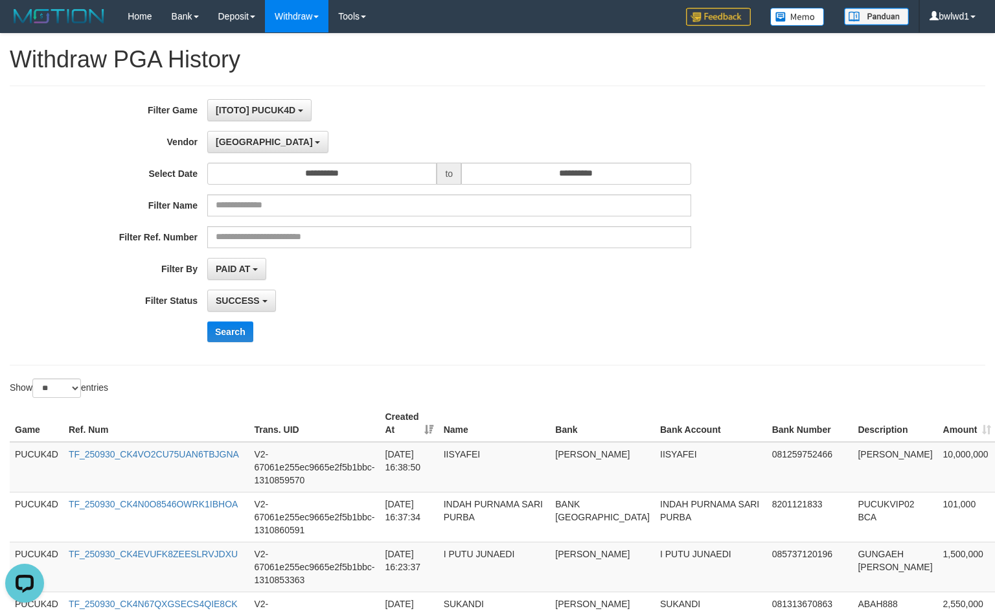
click at [576, 357] on div "**********" at bounding box center [497, 225] width 975 height 280
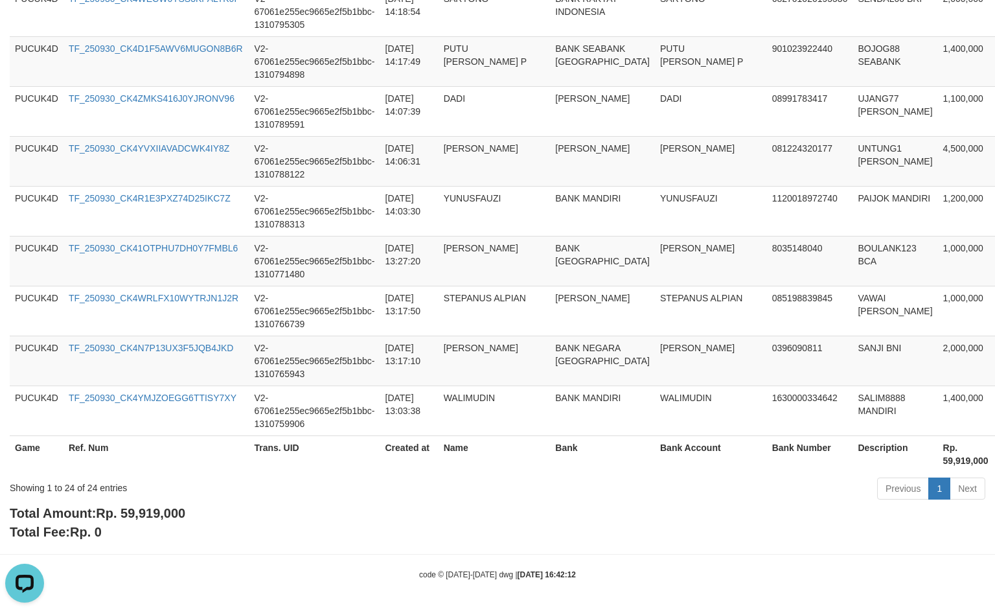
scroll to position [1210, 0]
click at [152, 506] on span "Rp. 59,919,000" at bounding box center [140, 513] width 89 height 14
copy span "59,919,000"
click at [152, 506] on span "Rp. 59,919,000" at bounding box center [140, 513] width 89 height 14
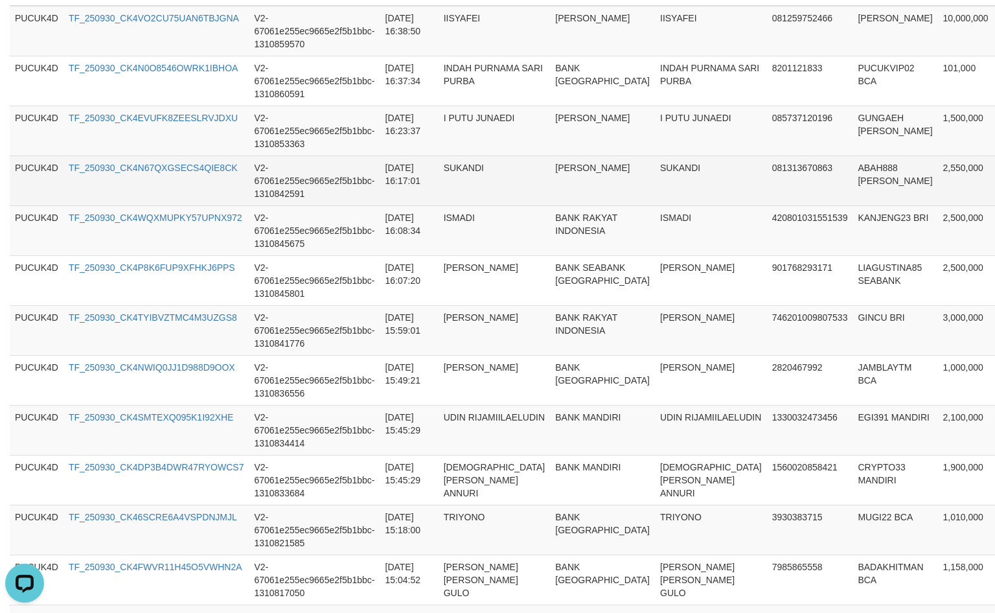
scroll to position [347, 0]
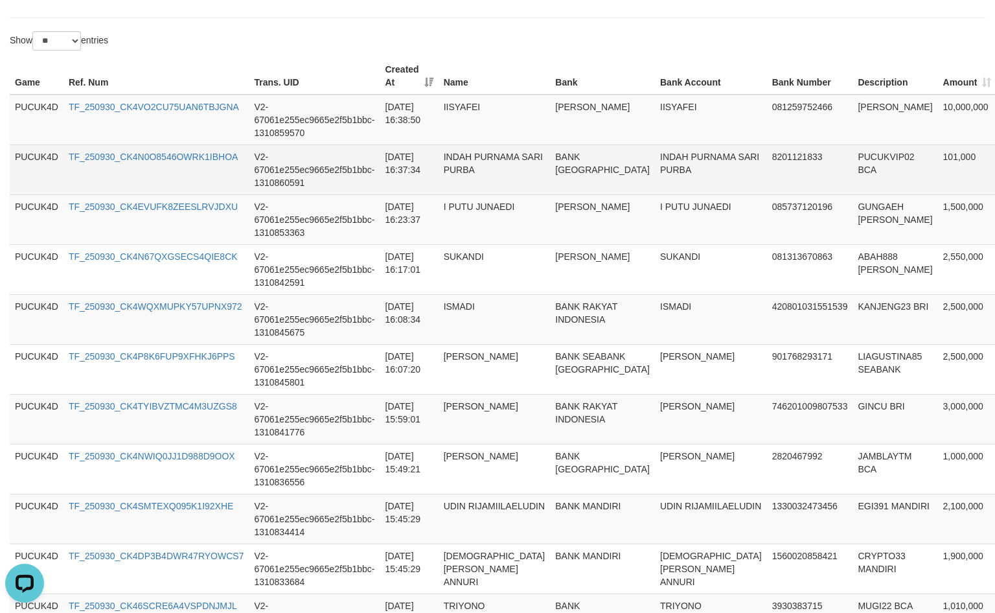
click at [938, 162] on td "101,000" at bounding box center [967, 169] width 59 height 50
copy td "101,000"
click at [852, 166] on td "PUCUKVIP02 BCA" at bounding box center [894, 169] width 85 height 50
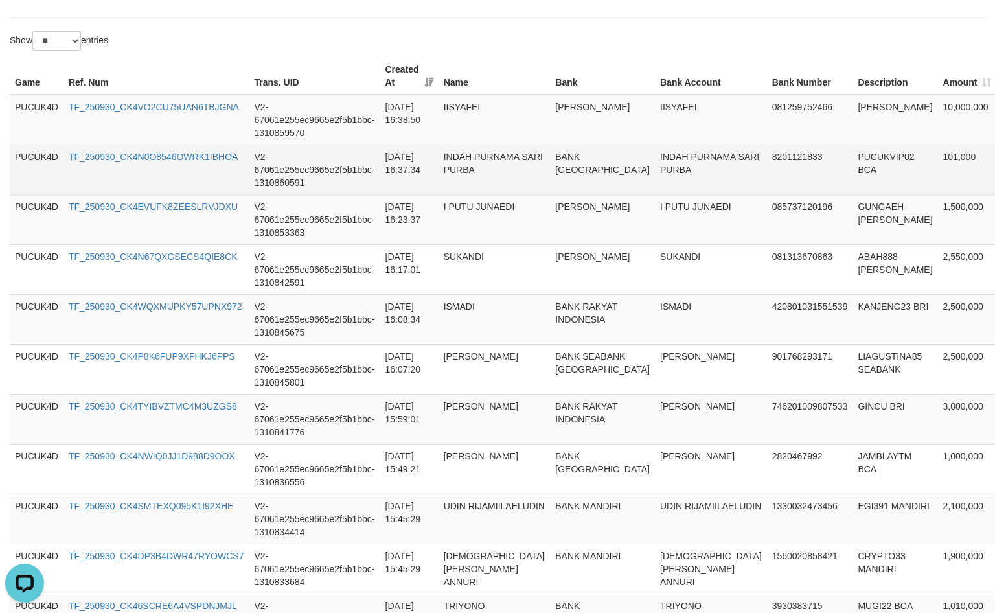
click at [852, 154] on td "PUCUKVIP02 BCA" at bounding box center [894, 169] width 85 height 50
copy td "PUCUKVIP02"
click at [655, 163] on td "INDAH PURNAMA SARI PURBA" at bounding box center [711, 169] width 112 height 50
copy td "PURNAMA"
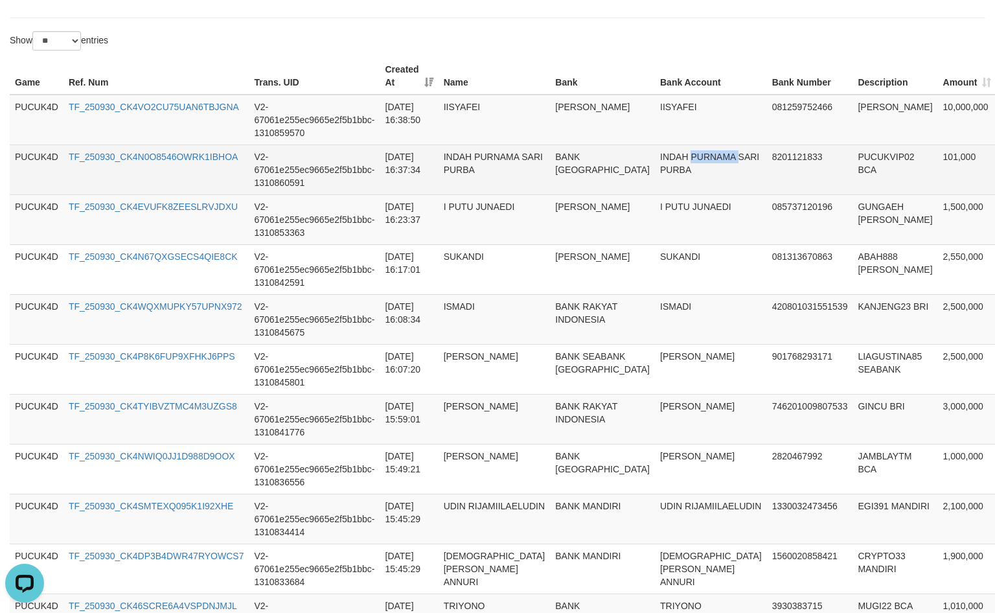
click at [655, 163] on td "INDAH PURNAMA SARI PURBA" at bounding box center [711, 169] width 112 height 50
copy td "INDAH PURNAMA SARI PURBA"
click at [655, 163] on td "INDAH PURNAMA SARI PURBA" at bounding box center [711, 169] width 112 height 50
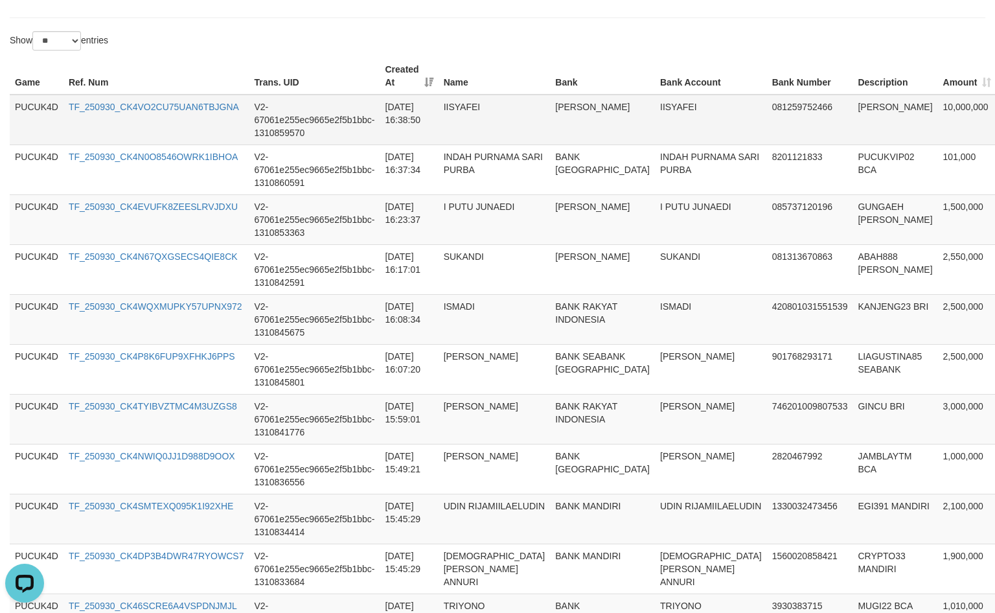
click at [938, 98] on td "10,000,000" at bounding box center [967, 120] width 59 height 51
copy td "10,000,000"
click at [852, 114] on td "JAMPAN DANA" at bounding box center [894, 120] width 85 height 51
copy td "JAMPAN"
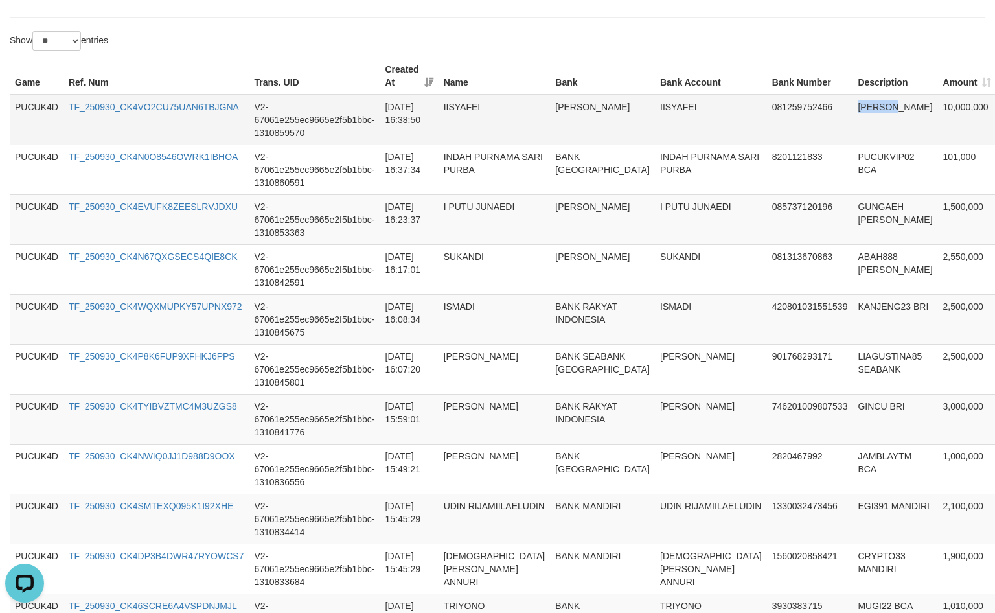
click at [852, 114] on td "JAMPAN DANA" at bounding box center [894, 120] width 85 height 51
click at [655, 111] on td "IISYAFEI" at bounding box center [711, 120] width 112 height 51
copy td "IISYAFEI"
click at [655, 111] on td "IISYAFEI" at bounding box center [711, 120] width 112 height 51
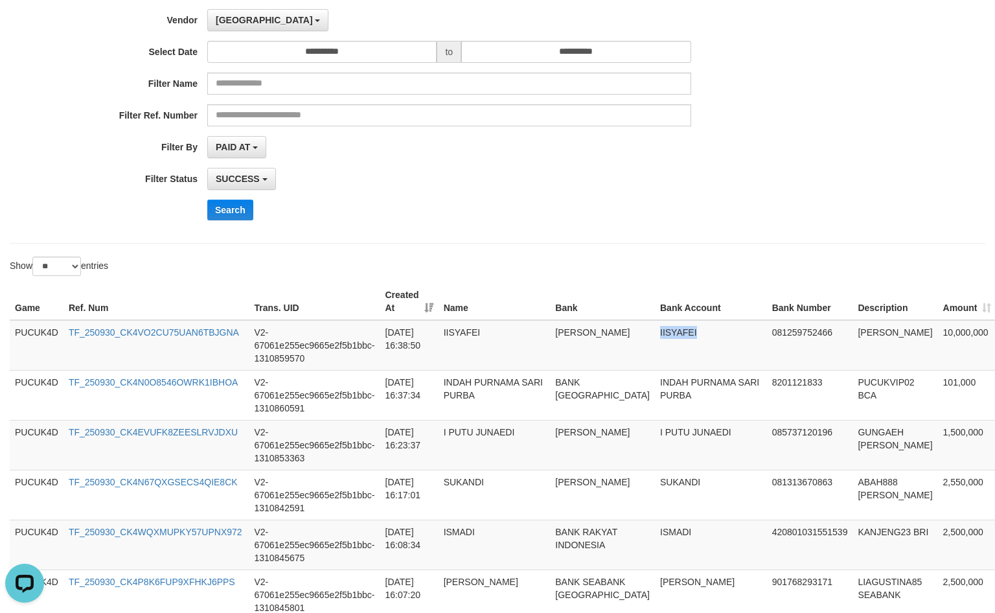
scroll to position [0, 0]
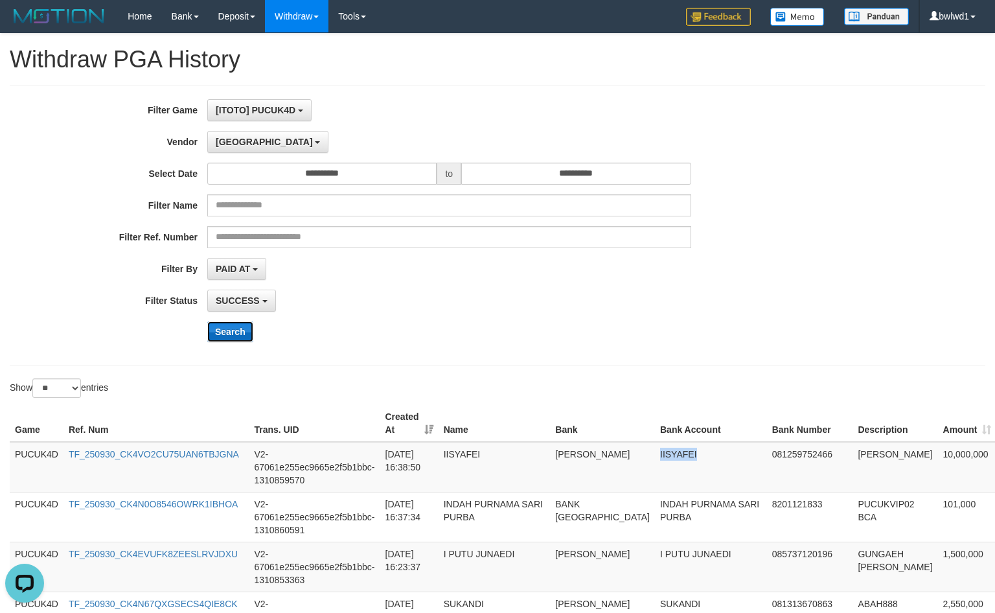
click at [250, 330] on button "Search" at bounding box center [230, 331] width 46 height 21
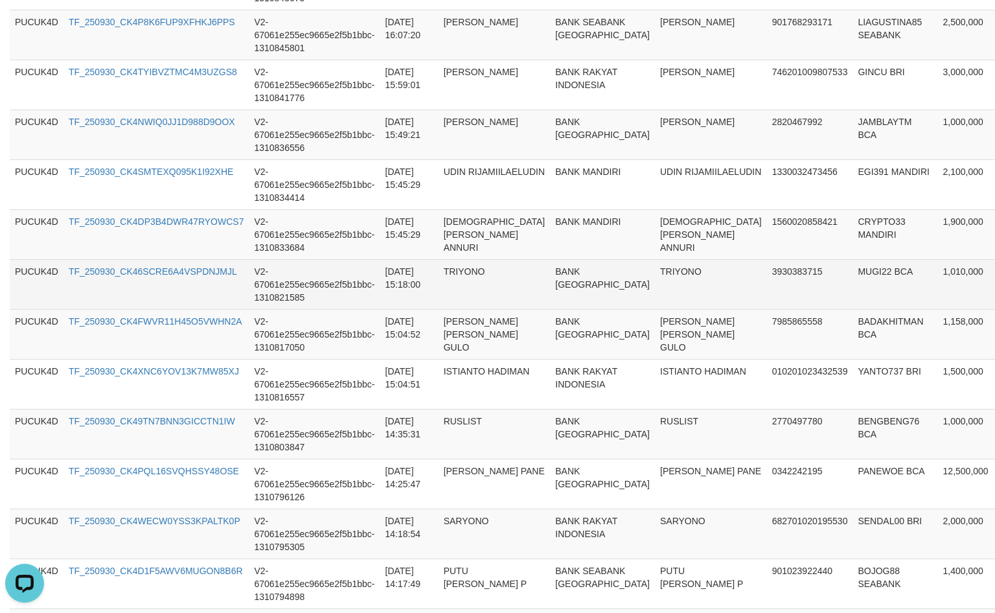
scroll to position [1260, 0]
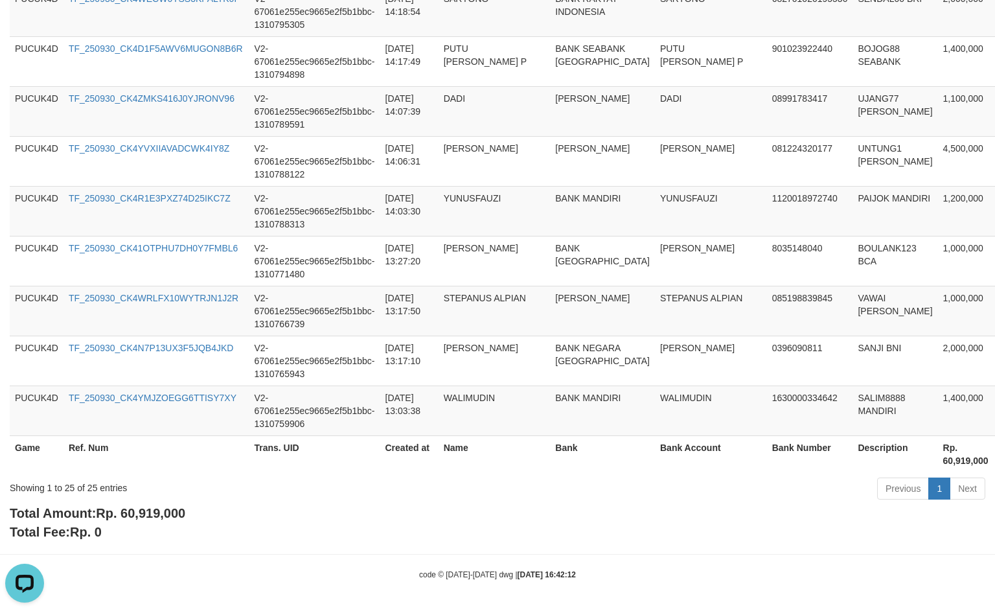
click at [156, 510] on span "Rp. 60,919,000" at bounding box center [140, 513] width 89 height 14
copy span "60,919,000"
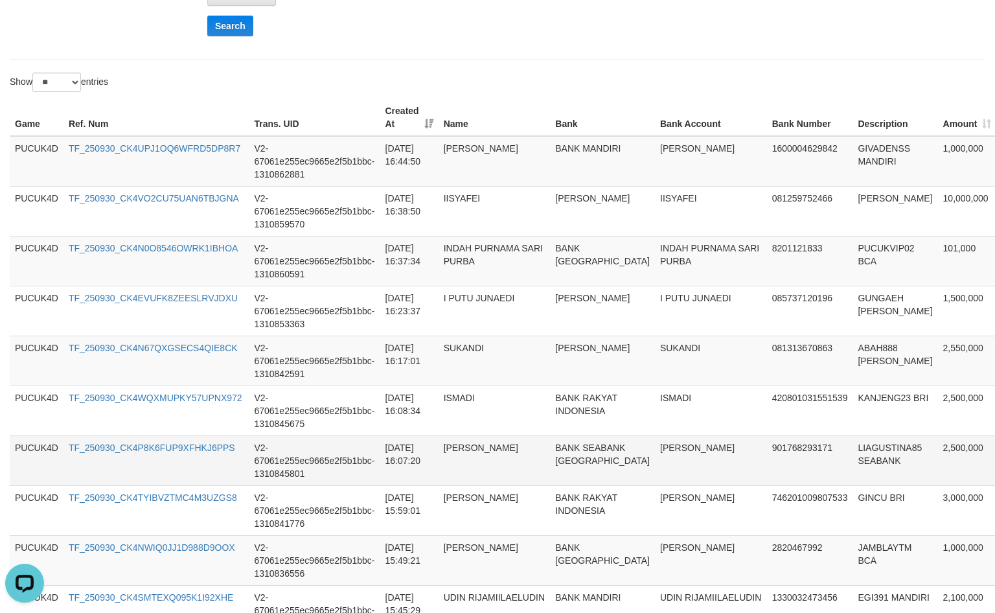
scroll to position [52, 0]
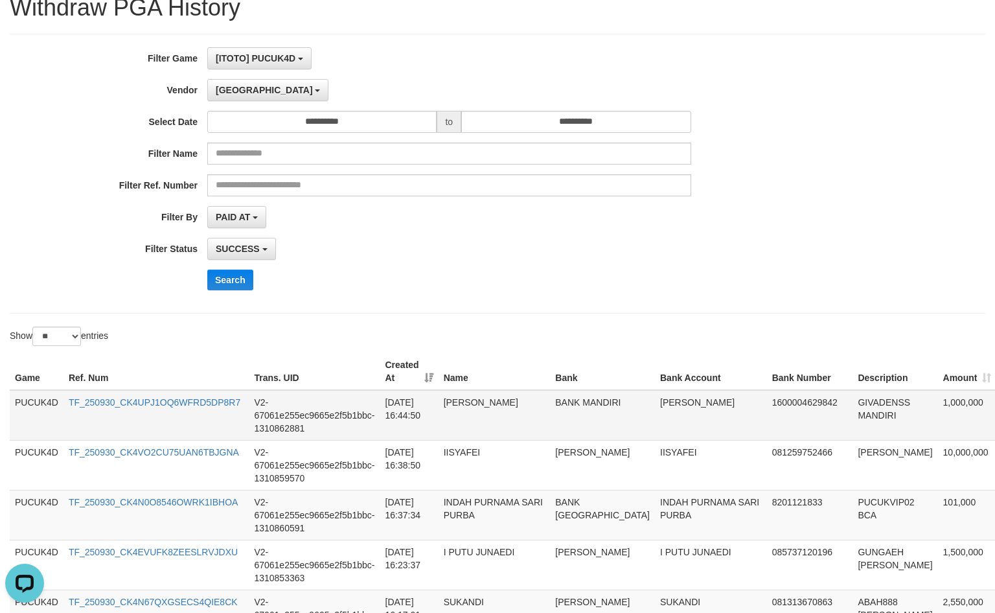
click at [938, 397] on td "1,000,000" at bounding box center [967, 415] width 59 height 51
copy td "1,000,000"
drag, startPoint x: 714, startPoint y: 396, endPoint x: 786, endPoint y: 399, distance: 72.6
click at [767, 396] on td "1600004629842" at bounding box center [810, 415] width 86 height 51
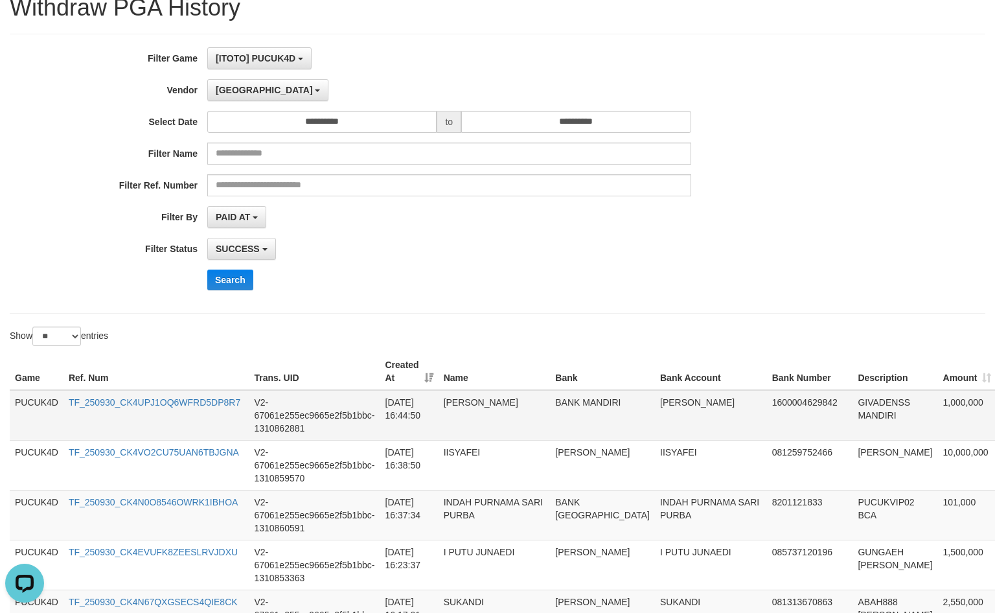
click at [852, 403] on td "GIVADENSS MANDIRI" at bounding box center [894, 415] width 85 height 51
click at [852, 402] on td "GIVADENSS MANDIRI" at bounding box center [894, 415] width 85 height 51
click at [655, 402] on td "GILBERT SONOTHAN" at bounding box center [711, 415] width 112 height 51
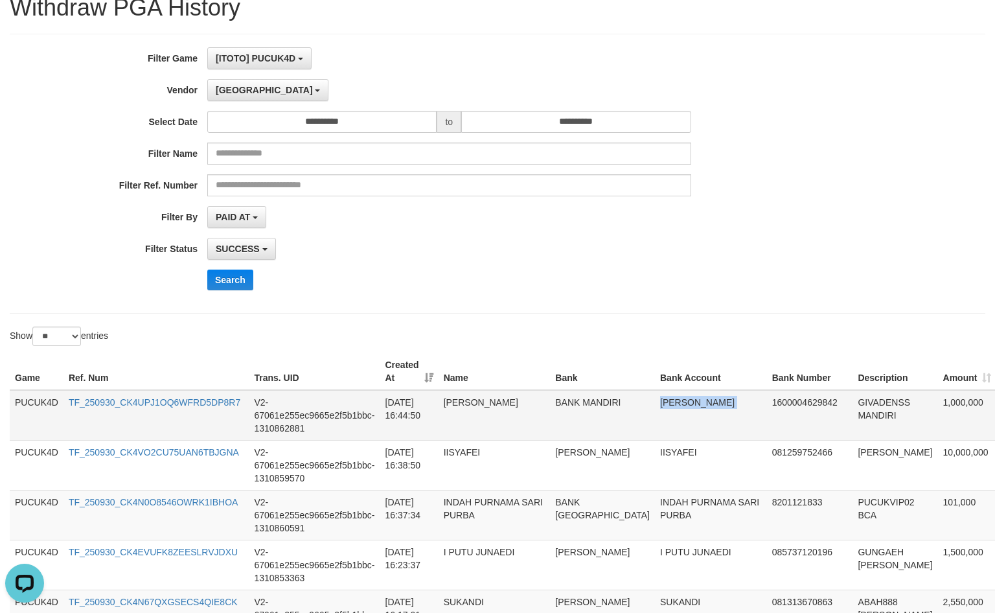
click at [655, 402] on td "GILBERT SONOTHAN" at bounding box center [711, 415] width 112 height 51
click at [242, 266] on div "**********" at bounding box center [414, 173] width 829 height 253
click at [236, 277] on button "Search" at bounding box center [230, 279] width 46 height 21
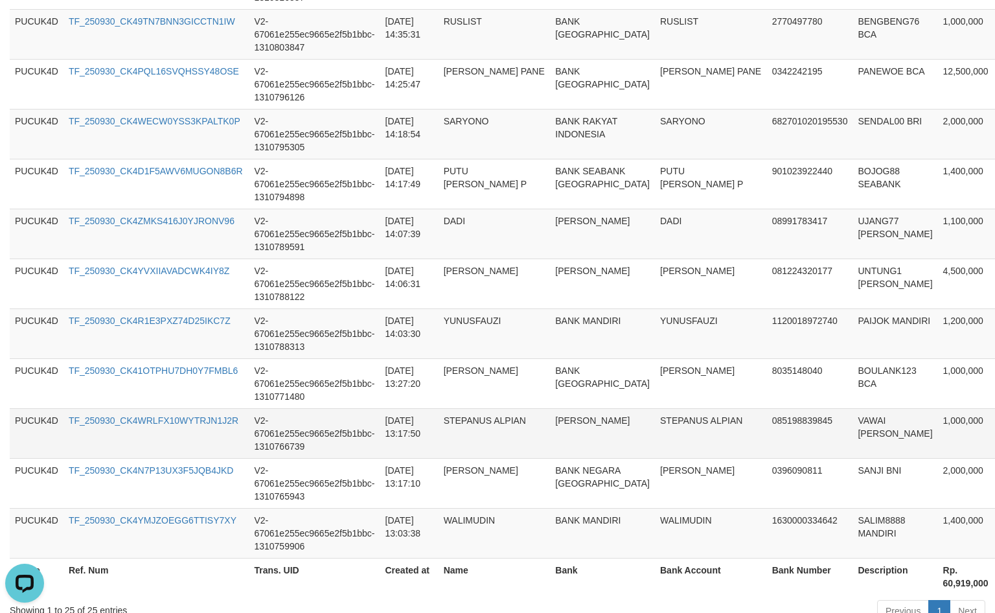
scroll to position [1260, 0]
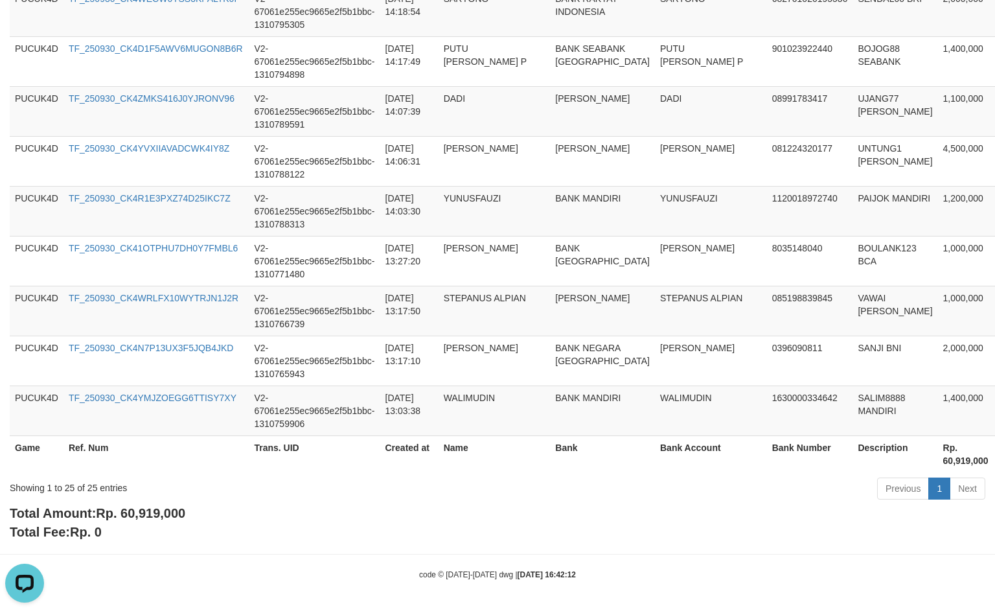
click at [182, 514] on span "Rp. 60,919,000" at bounding box center [140, 513] width 89 height 14
